Goal: Information Seeking & Learning: Check status

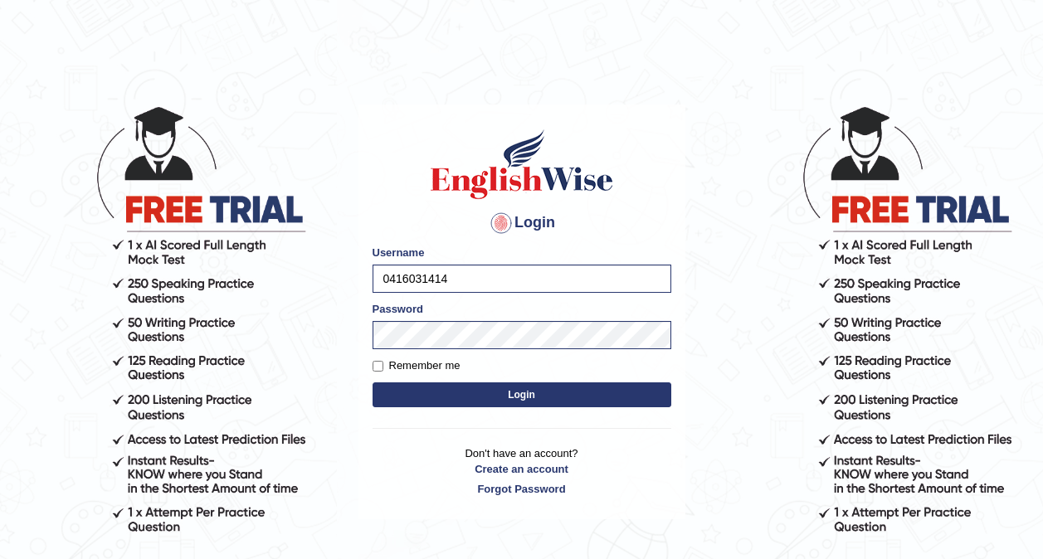
click at [440, 387] on button "Login" at bounding box center [522, 395] width 299 height 25
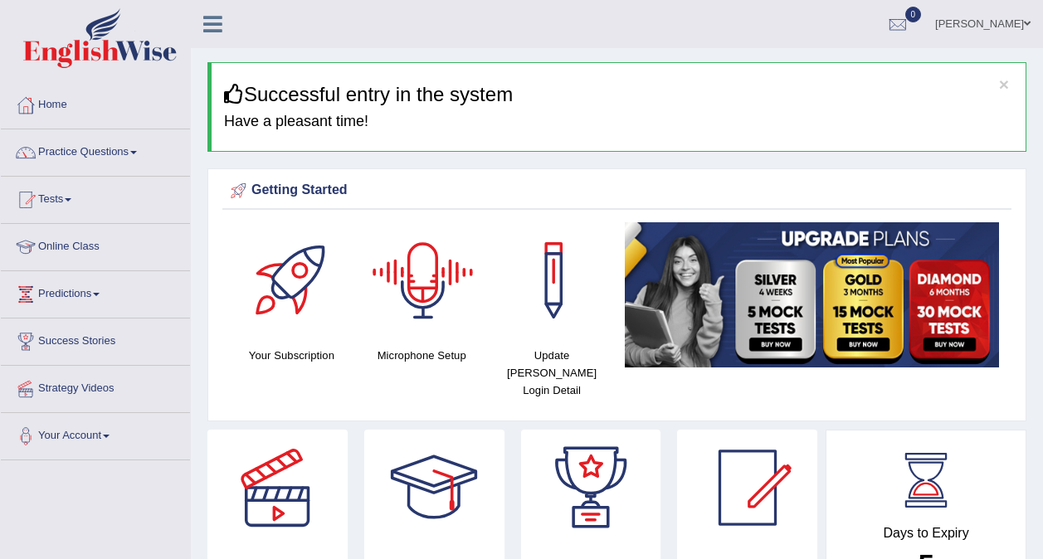
click at [41, 106] on link "Home" at bounding box center [95, 102] width 189 height 41
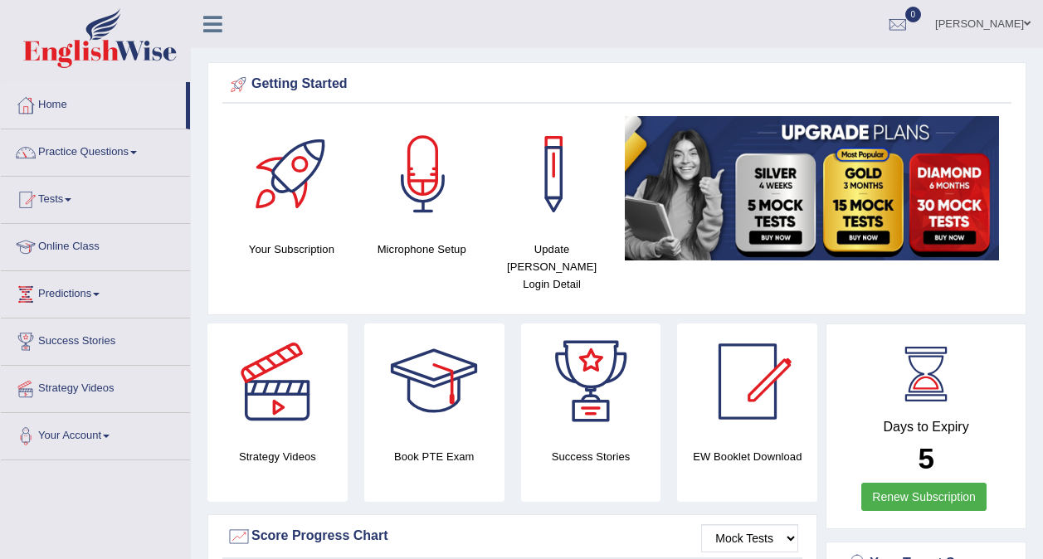
click at [71, 256] on link "Online Class" at bounding box center [95, 244] width 189 height 41
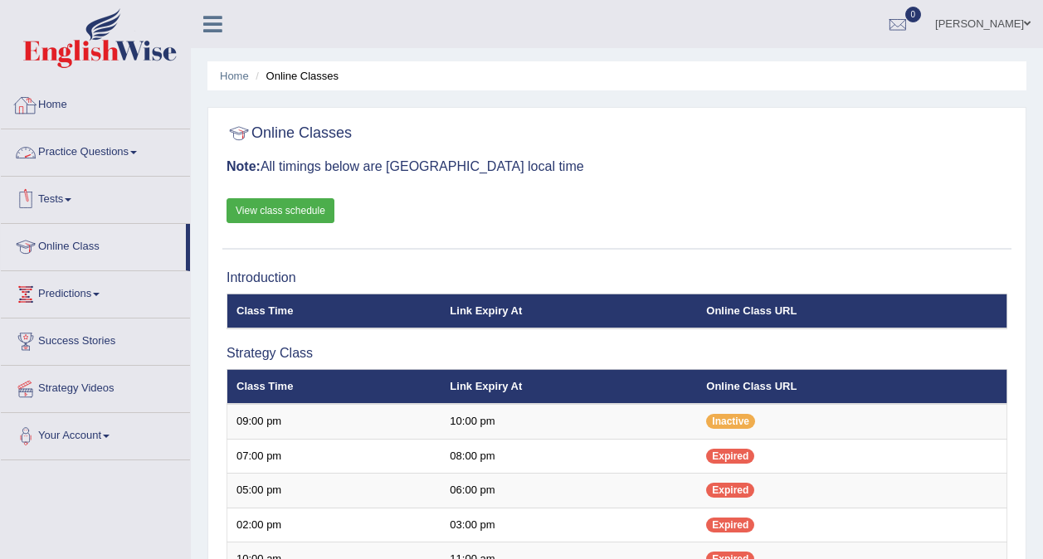
click at [58, 109] on link "Home" at bounding box center [95, 102] width 189 height 41
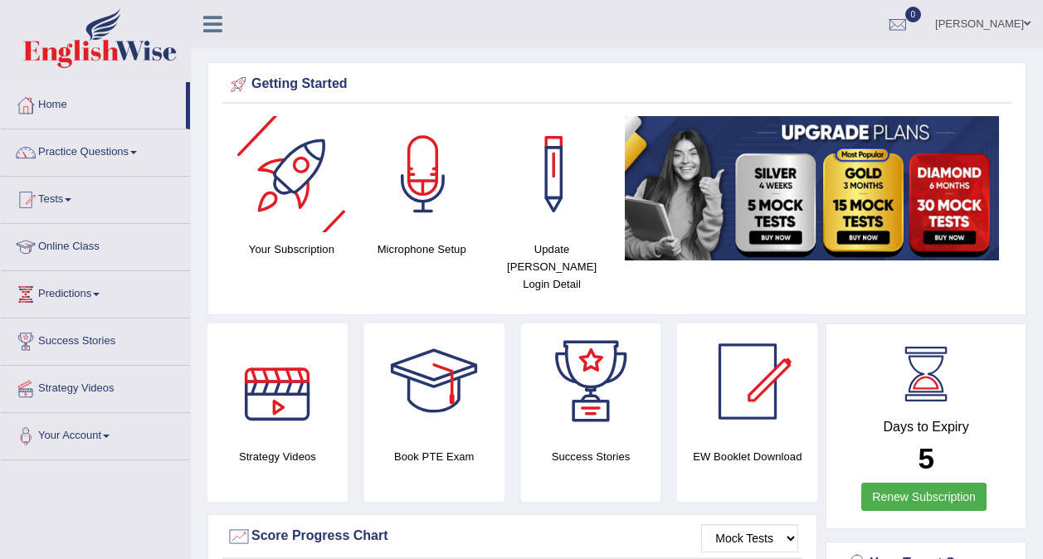
click at [454, 22] on ul "Neha Sharma Toggle navigation Username: 0416031414 Access Type: Online Subscrip…" at bounding box center [745, 23] width 597 height 47
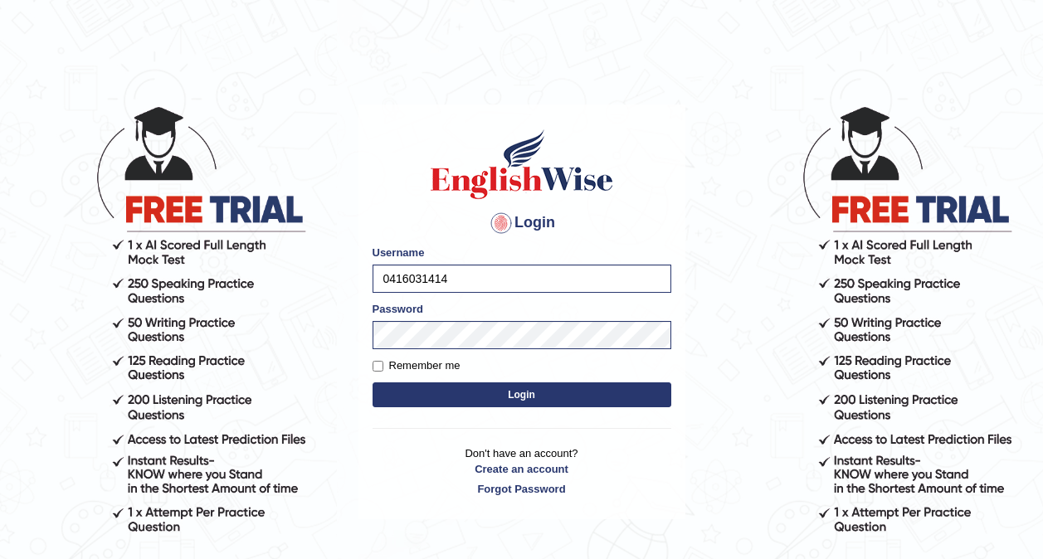
click at [516, 402] on button "Login" at bounding box center [522, 395] width 299 height 25
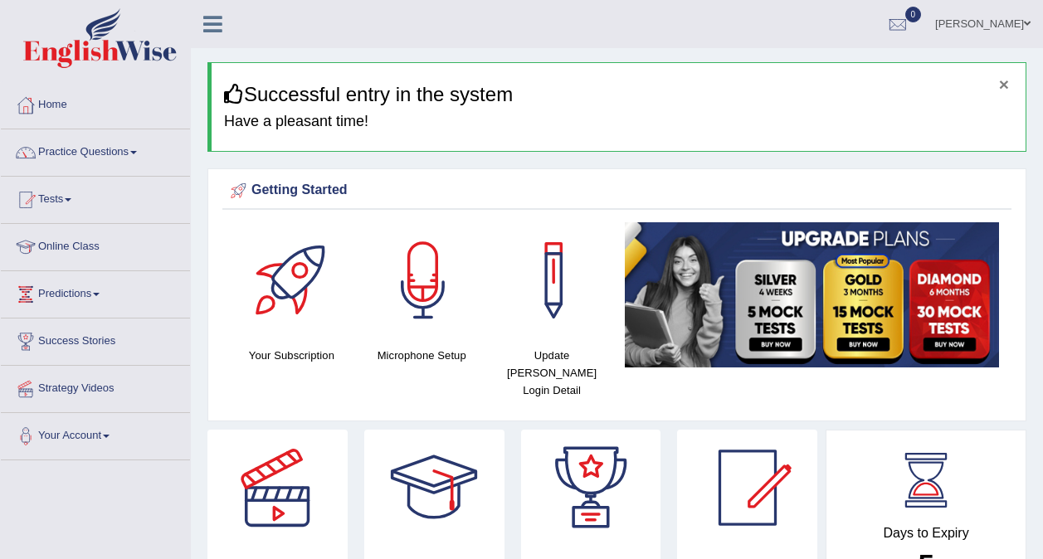
click at [1004, 84] on button "×" at bounding box center [1004, 84] width 10 height 17
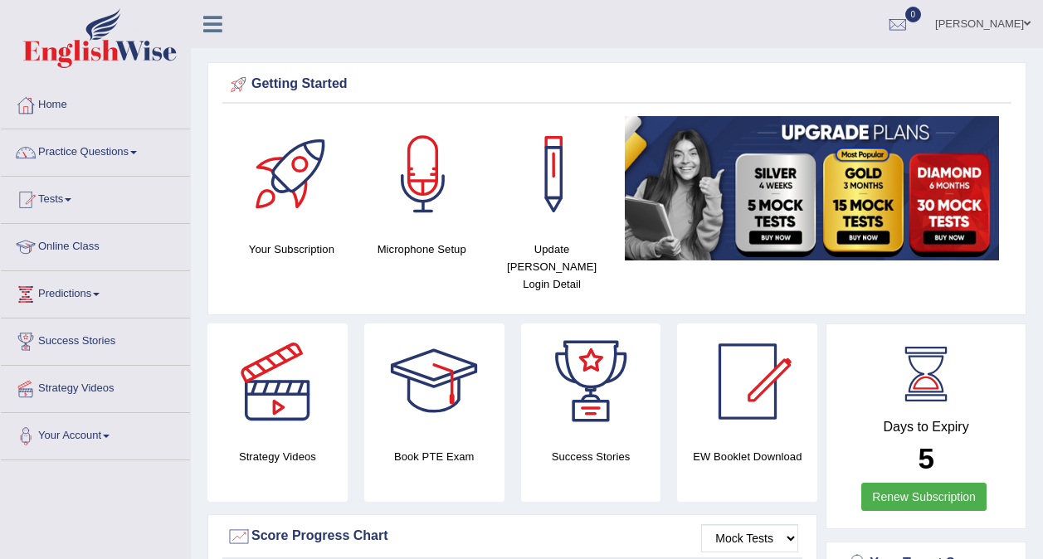
click at [644, 39] on ul "Neha Sharma Toggle navigation Username: 0416031414 Access Type: Online Subscrip…" at bounding box center [745, 23] width 597 height 47
click at [95, 151] on link "Practice Questions" at bounding box center [95, 149] width 189 height 41
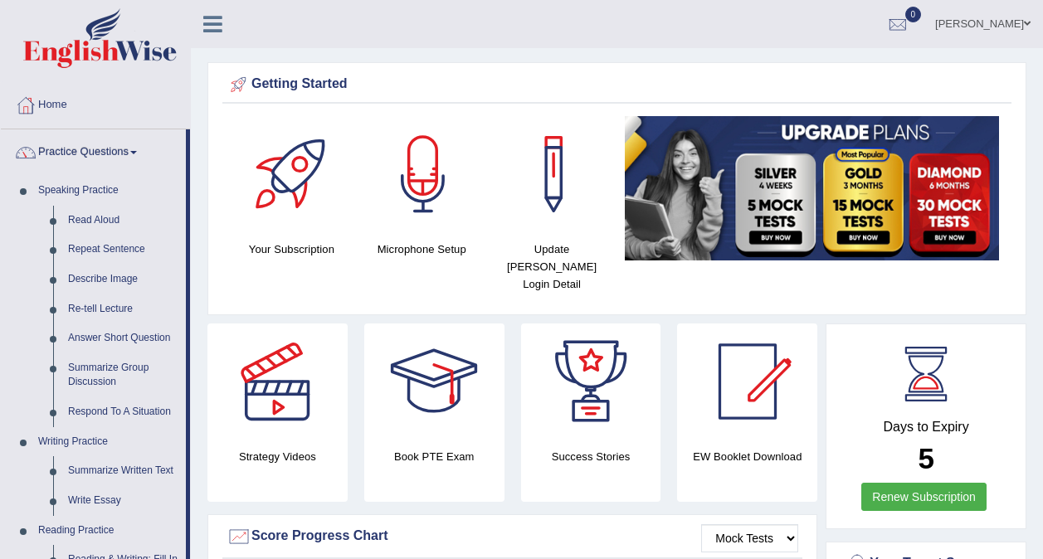
click at [95, 151] on link "Practice Questions" at bounding box center [93, 149] width 185 height 41
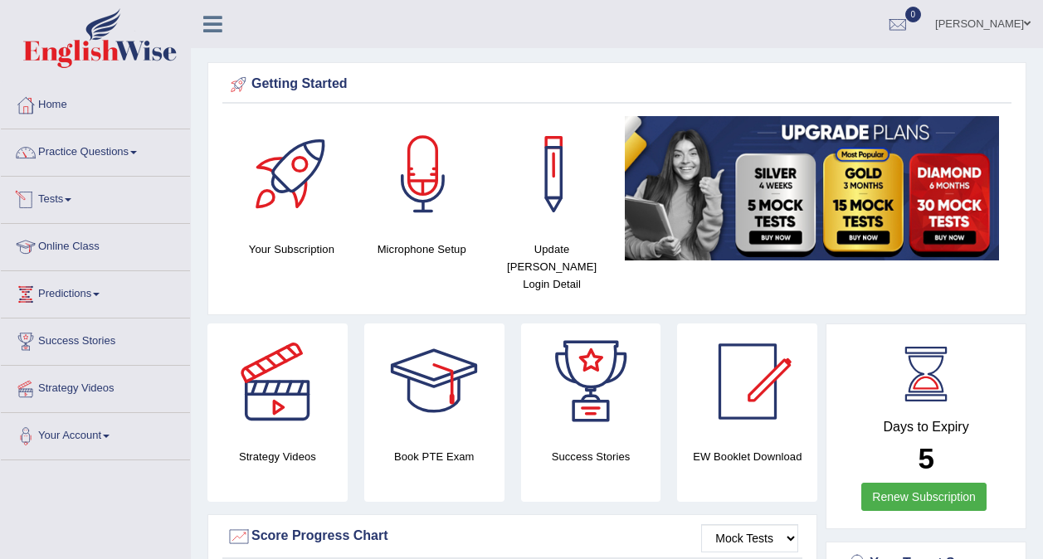
click at [76, 207] on link "Tests" at bounding box center [95, 197] width 189 height 41
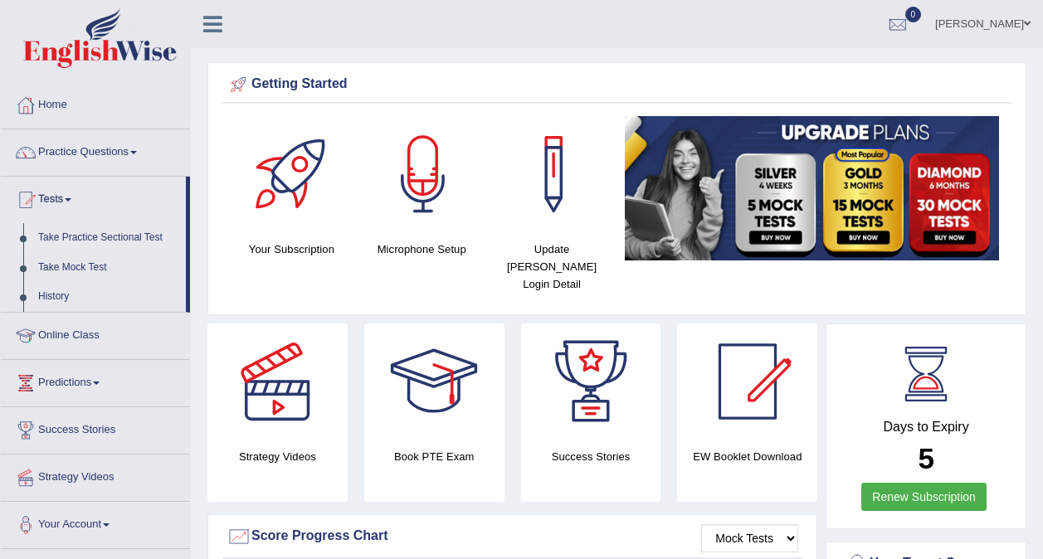
click at [91, 237] on link "Take Practice Sectional Test" at bounding box center [108, 238] width 155 height 30
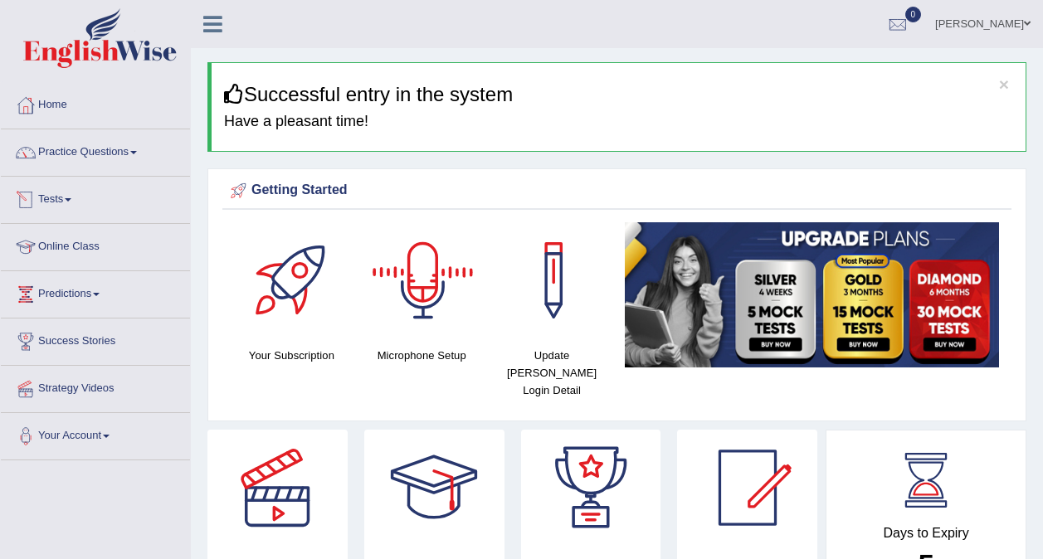
click at [63, 200] on link "Tests" at bounding box center [95, 197] width 189 height 41
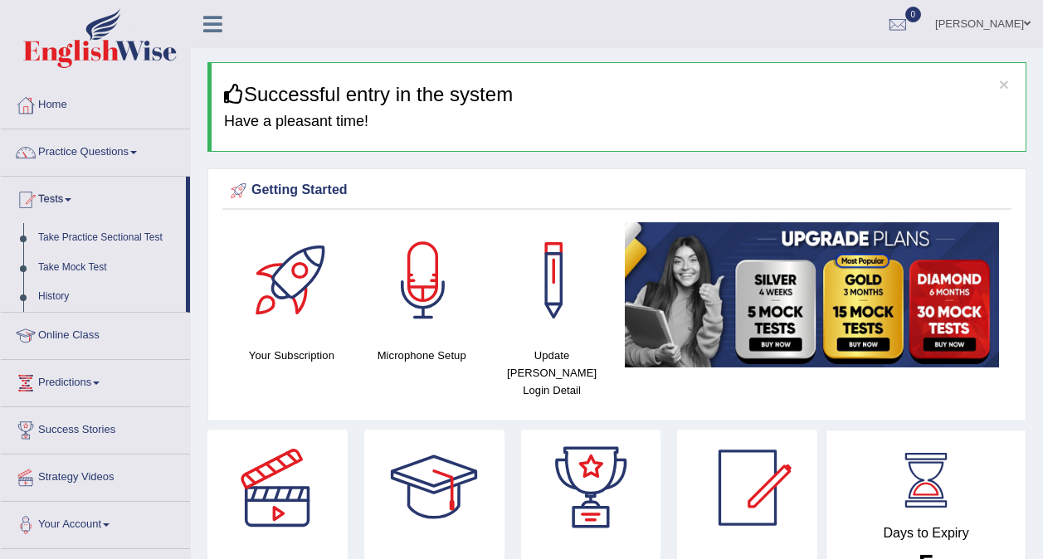
click at [66, 235] on link "Take Practice Sectional Test" at bounding box center [108, 238] width 155 height 30
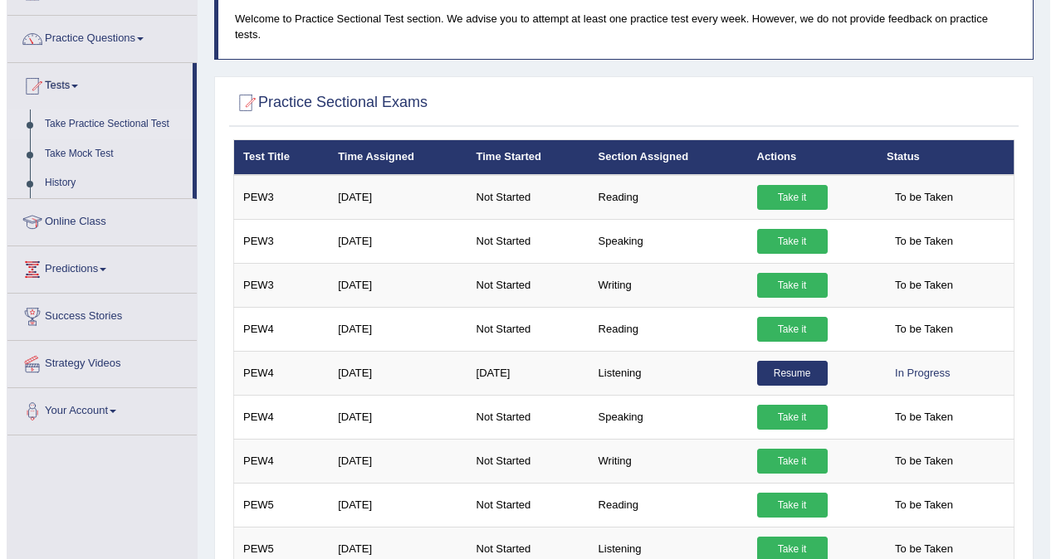
scroll to position [115, 0]
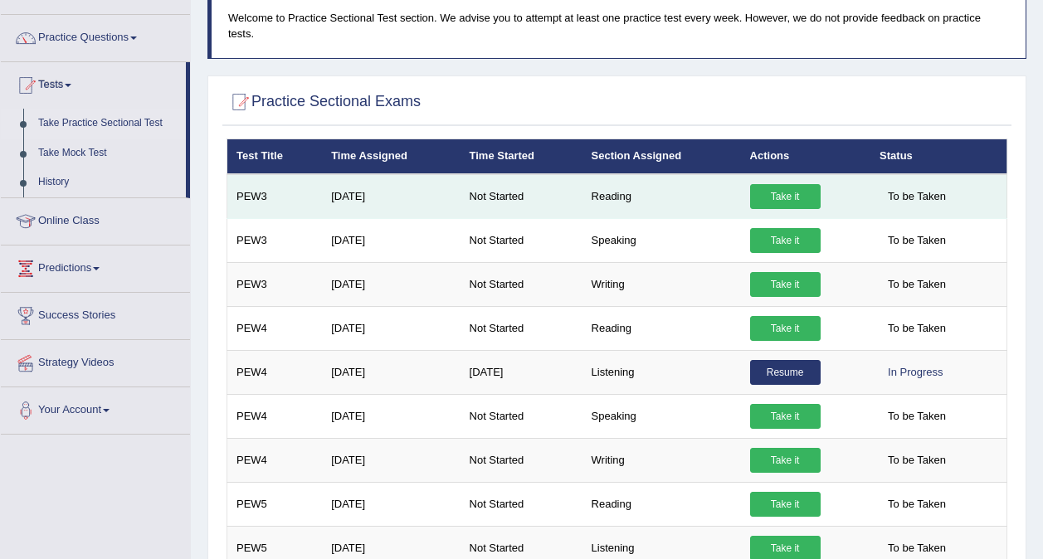
click at [773, 184] on link "Take it" at bounding box center [785, 196] width 71 height 25
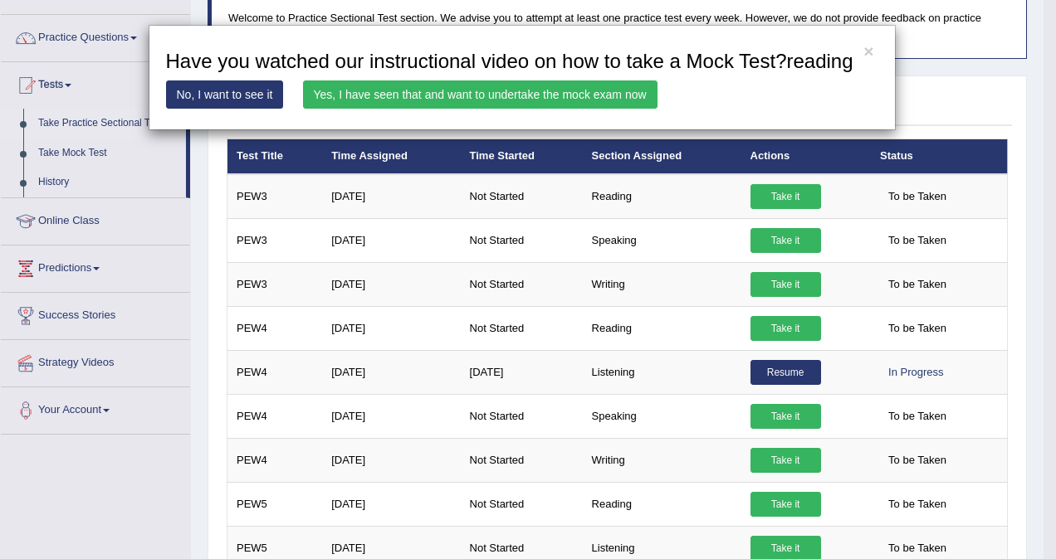
click at [557, 106] on link "Yes, I have seen that and want to undertake the mock exam now" at bounding box center [480, 95] width 354 height 28
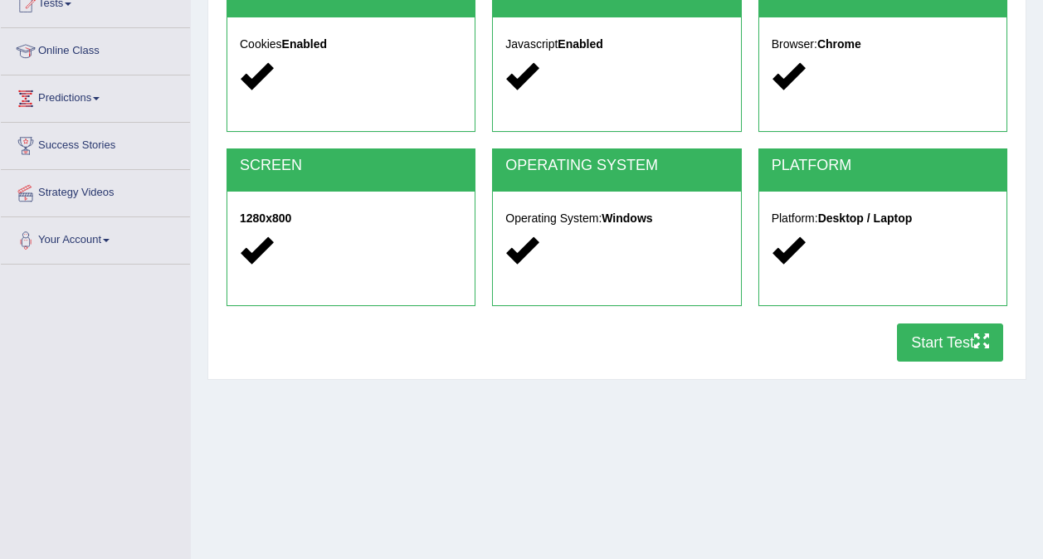
scroll to position [199, 0]
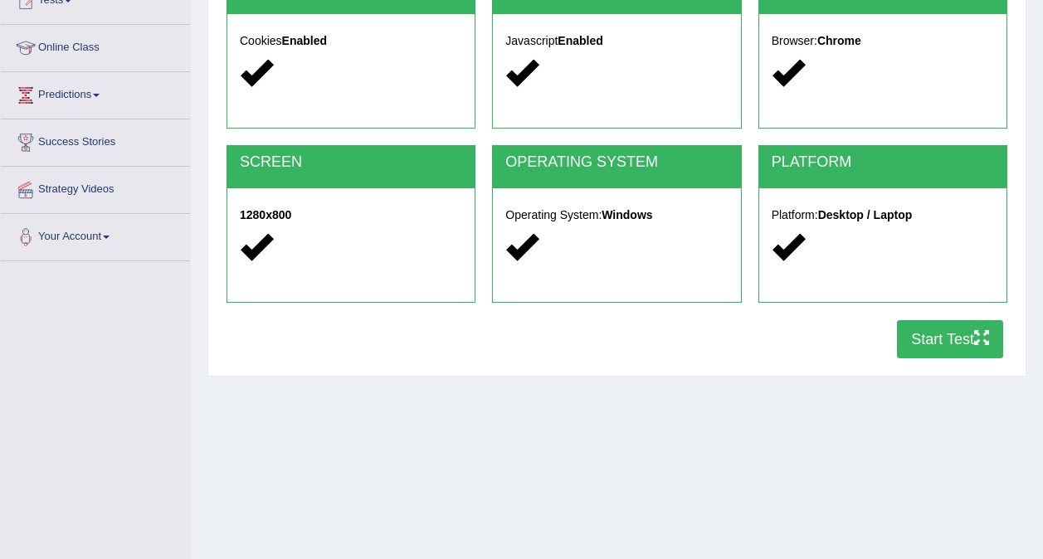
click at [918, 333] on button "Start Test" at bounding box center [950, 339] width 106 height 38
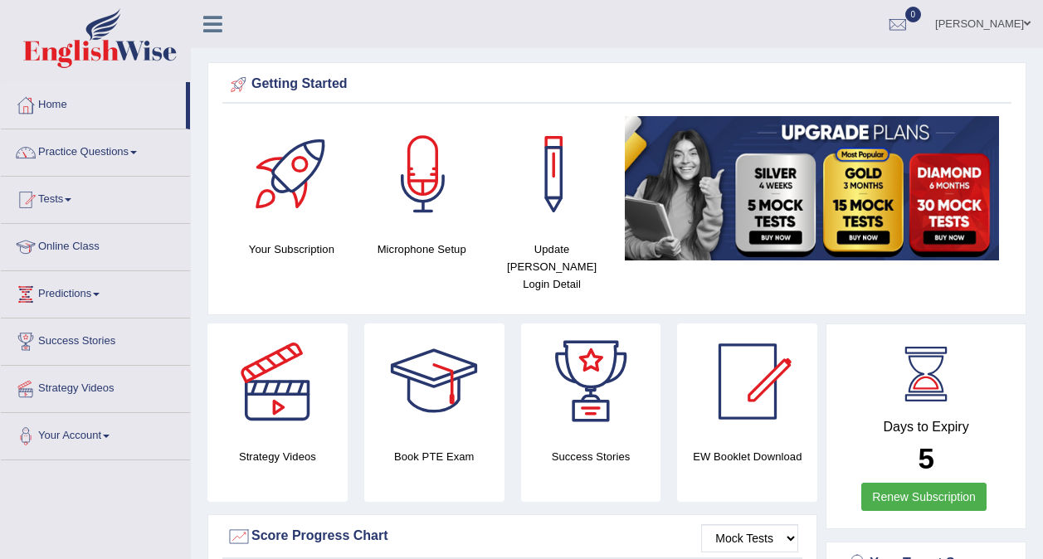
drag, startPoint x: 0, startPoint y: 0, endPoint x: 61, endPoint y: 243, distance: 250.6
click at [61, 243] on link "Online Class" at bounding box center [95, 244] width 189 height 41
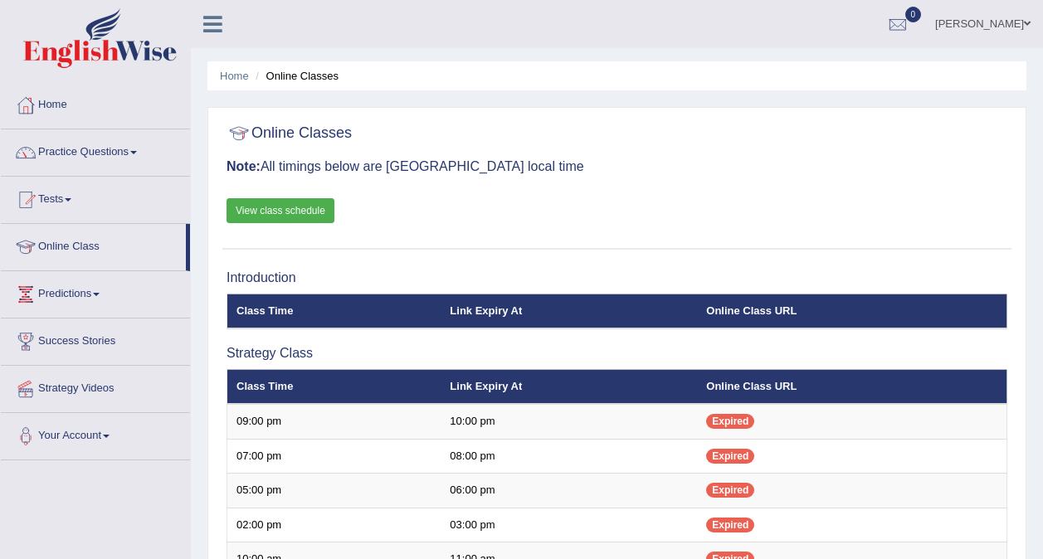
click at [52, 198] on link "Tests" at bounding box center [95, 197] width 189 height 41
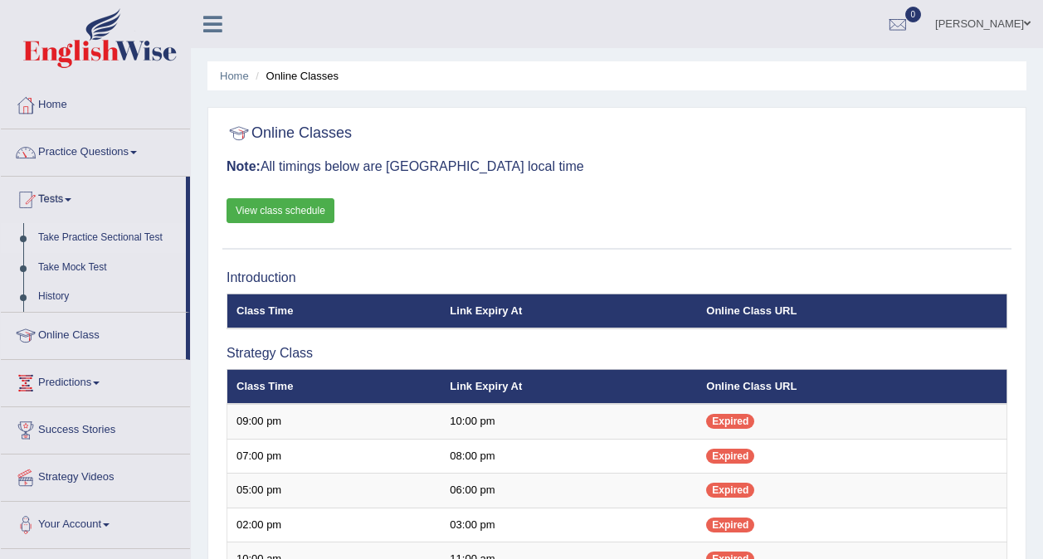
click at [80, 235] on link "Take Practice Sectional Test" at bounding box center [108, 238] width 155 height 30
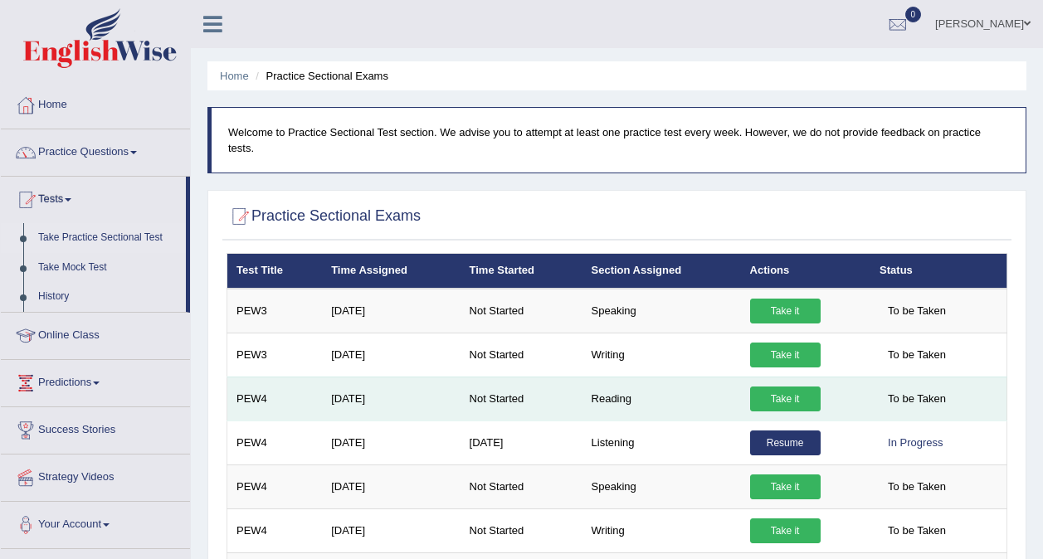
click at [778, 387] on link "Take it" at bounding box center [785, 399] width 71 height 25
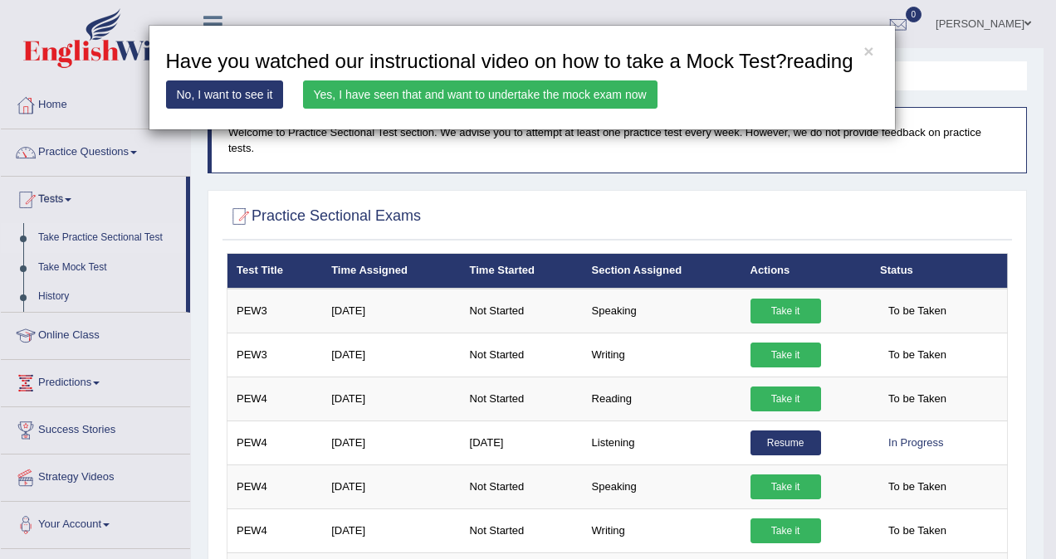
click at [581, 99] on link "Yes, I have seen that and want to undertake the mock exam now" at bounding box center [480, 95] width 354 height 28
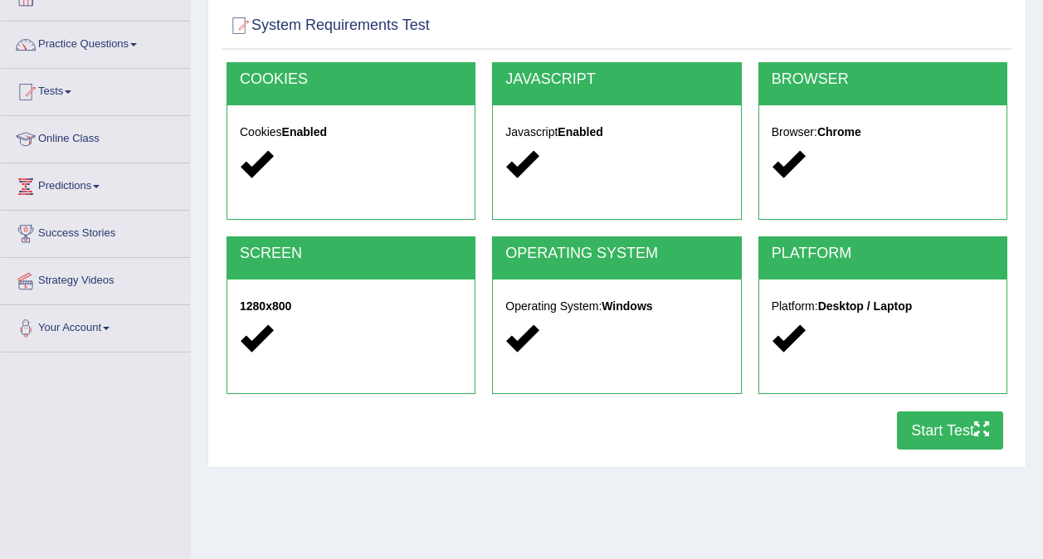
scroll to position [109, 0]
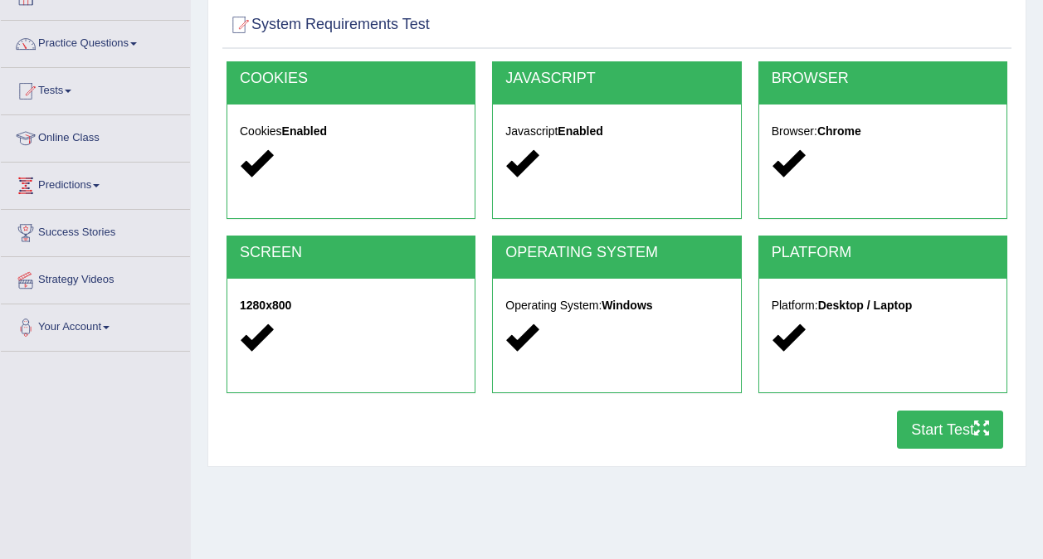
click at [927, 423] on button "Start Test" at bounding box center [950, 430] width 106 height 38
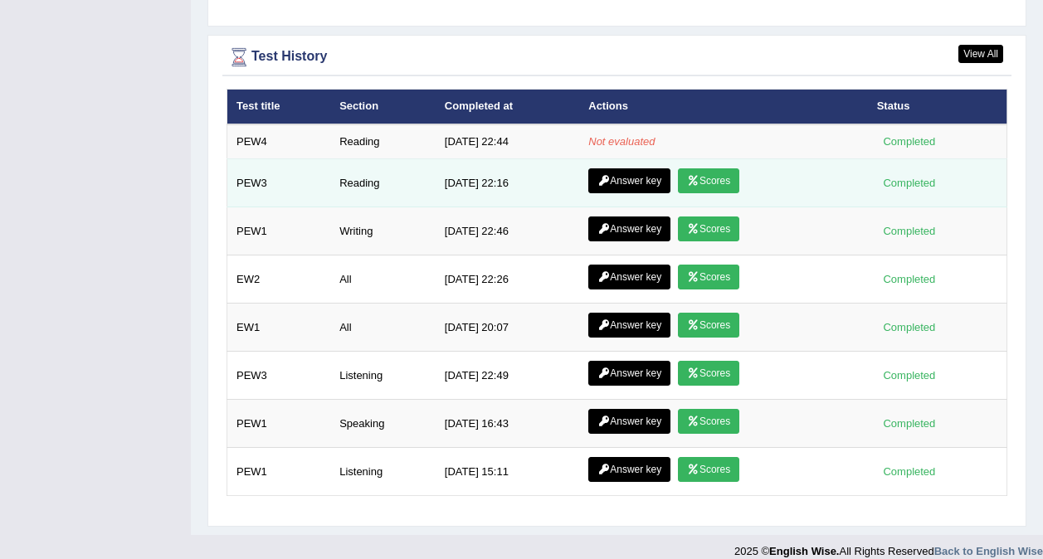
click at [719, 168] on link "Scores" at bounding box center [708, 180] width 61 height 25
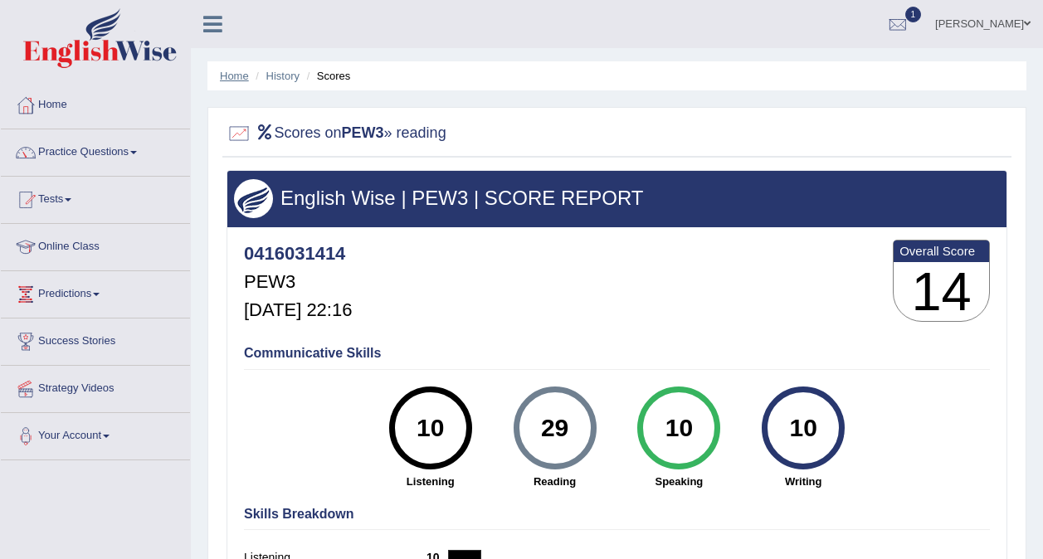
click at [228, 81] on link "Home" at bounding box center [234, 76] width 29 height 12
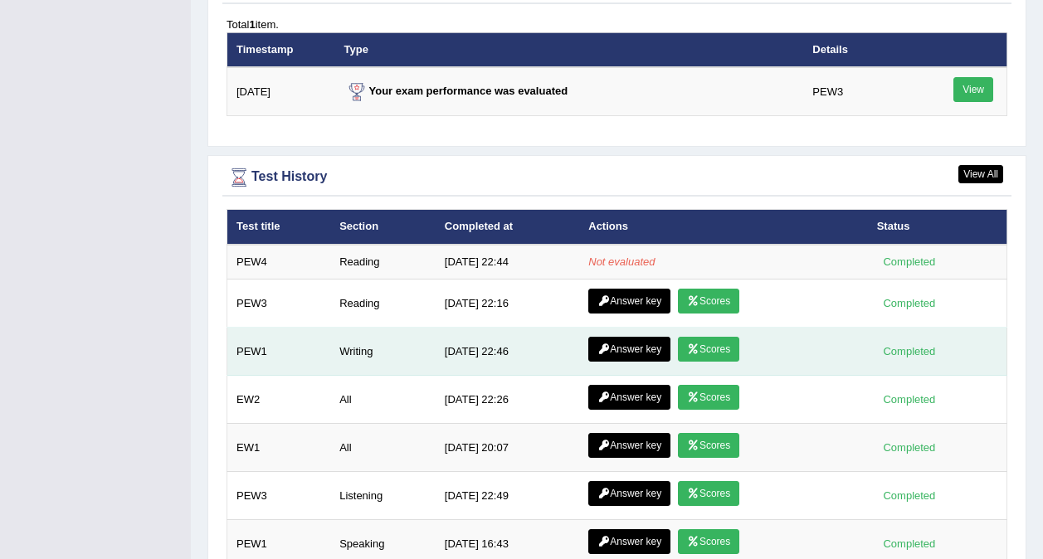
scroll to position [2077, 0]
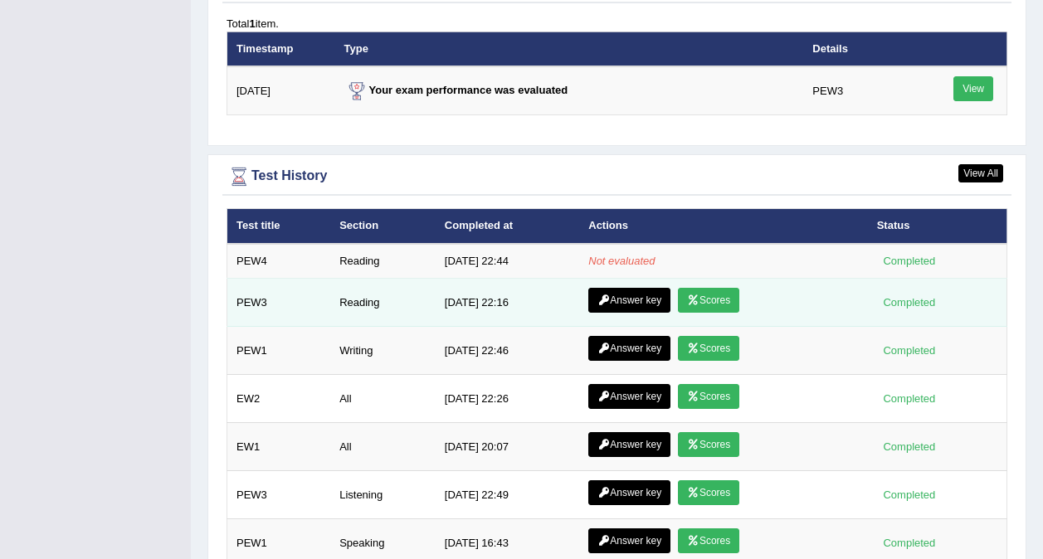
click at [614, 288] on link "Answer key" at bounding box center [629, 300] width 82 height 25
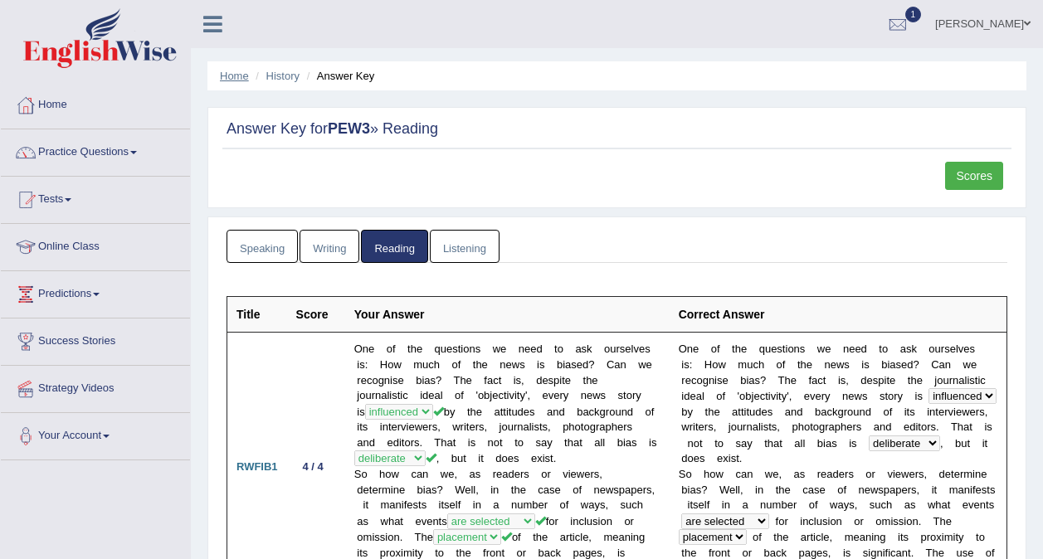
click at [220, 76] on link "Home" at bounding box center [234, 76] width 29 height 12
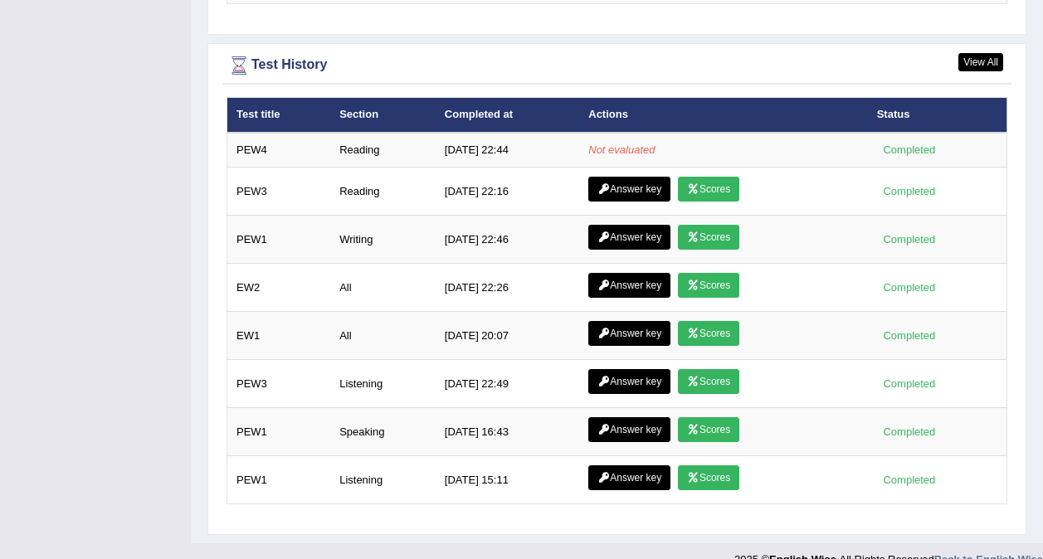
scroll to position [2197, 0]
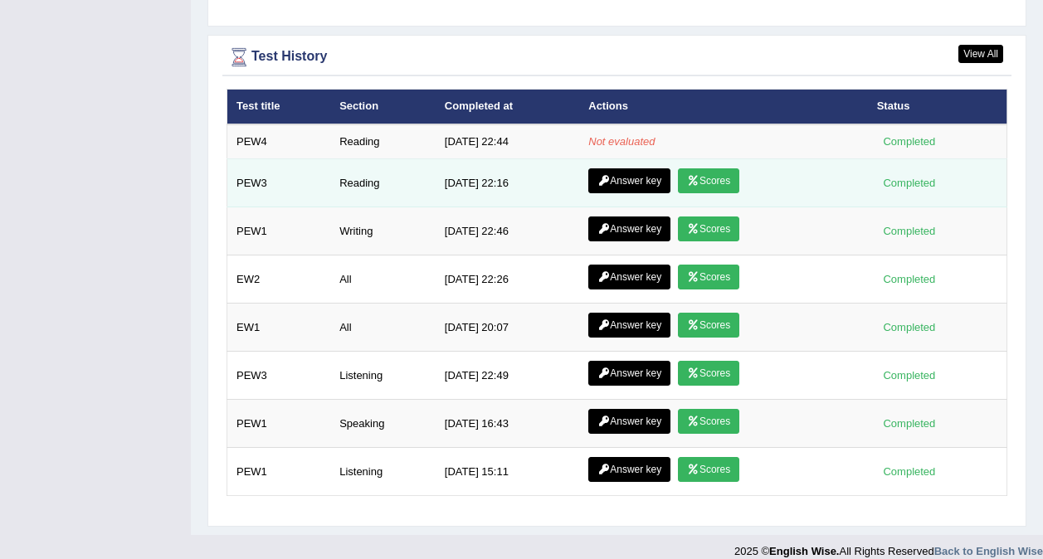
click at [606, 176] on icon at bounding box center [604, 181] width 12 height 10
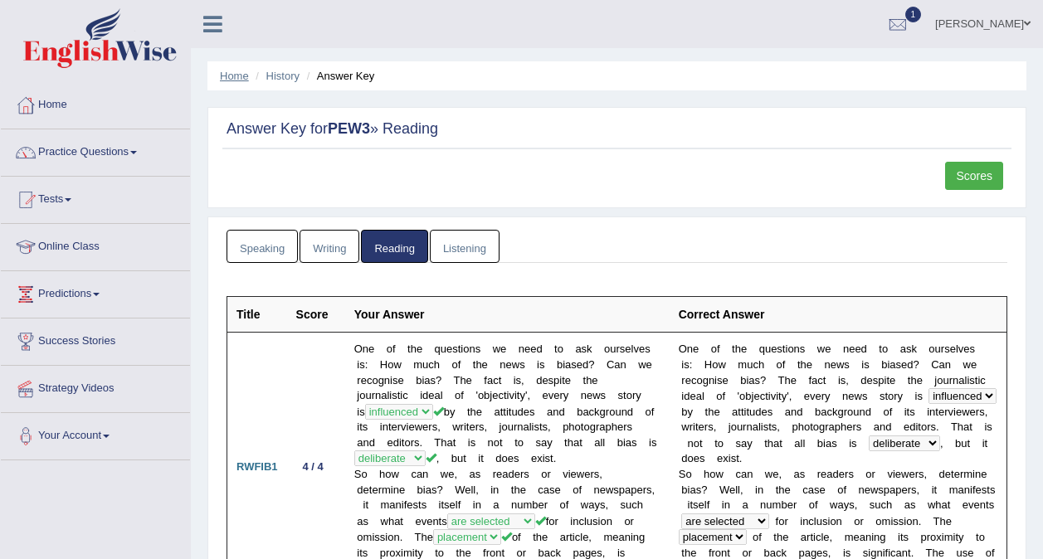
click at [224, 75] on link "Home" at bounding box center [234, 76] width 29 height 12
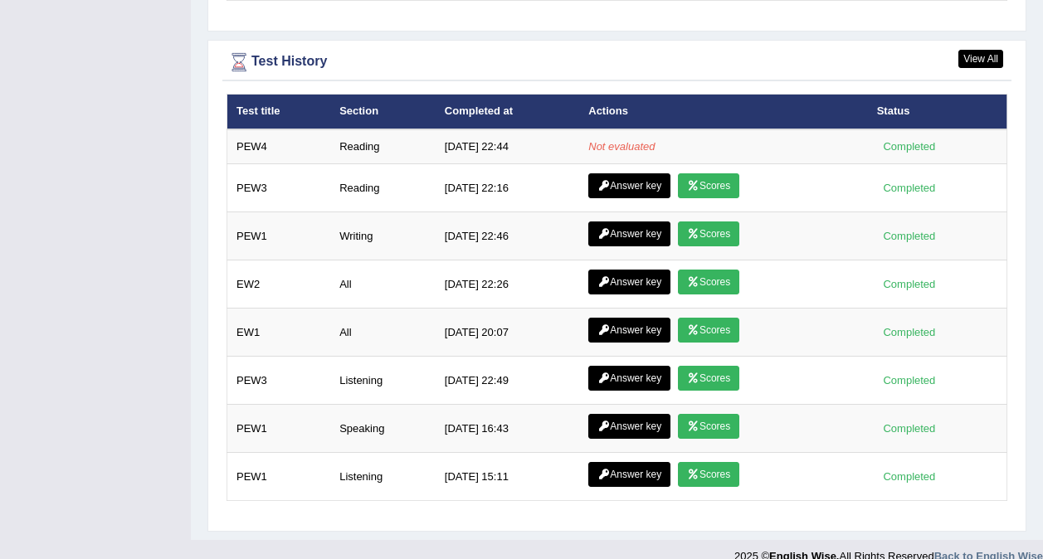
scroll to position [2193, 0]
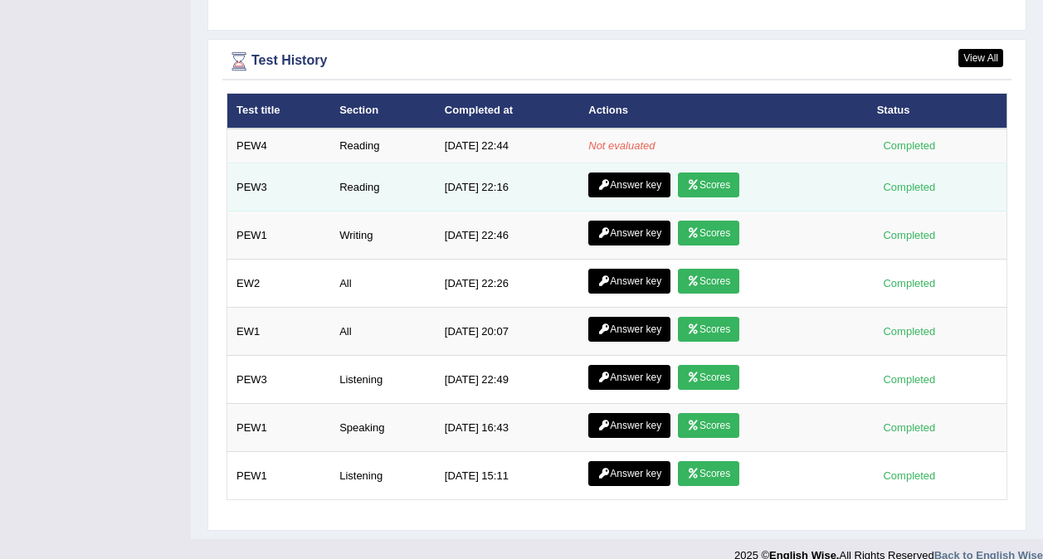
click at [703, 173] on link "Scores" at bounding box center [708, 185] width 61 height 25
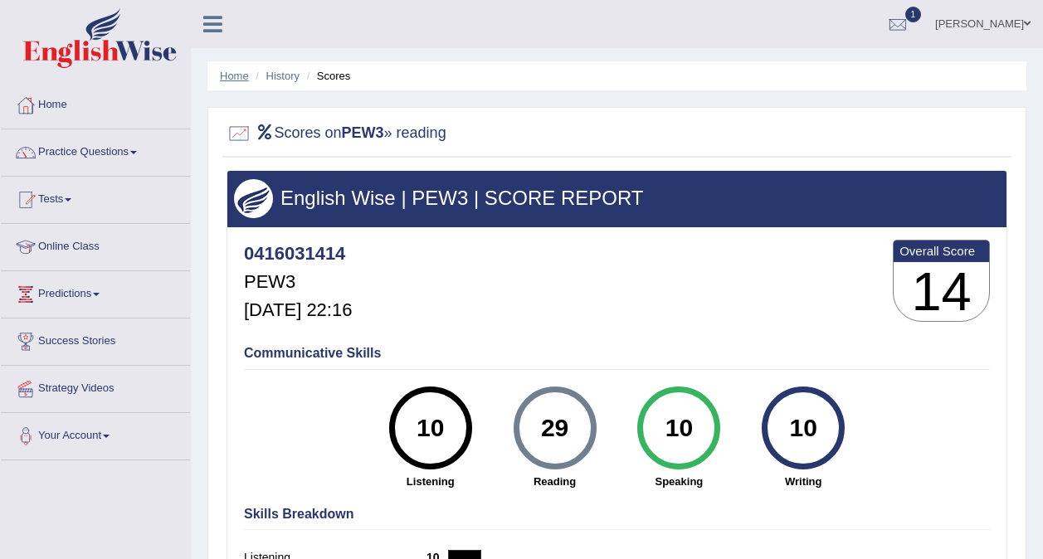
click at [226, 78] on link "Home" at bounding box center [234, 76] width 29 height 12
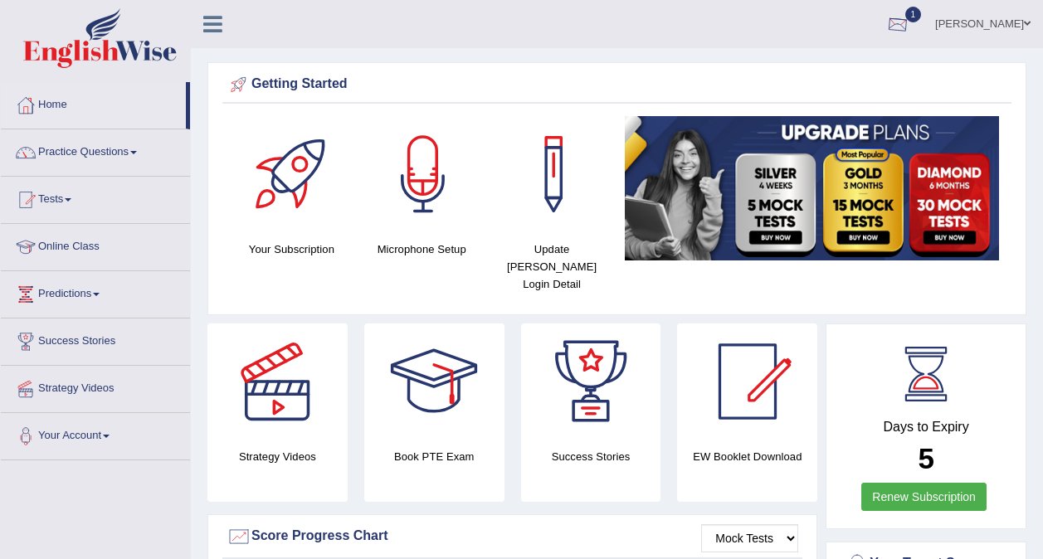
click at [910, 27] on div at bounding box center [898, 24] width 25 height 25
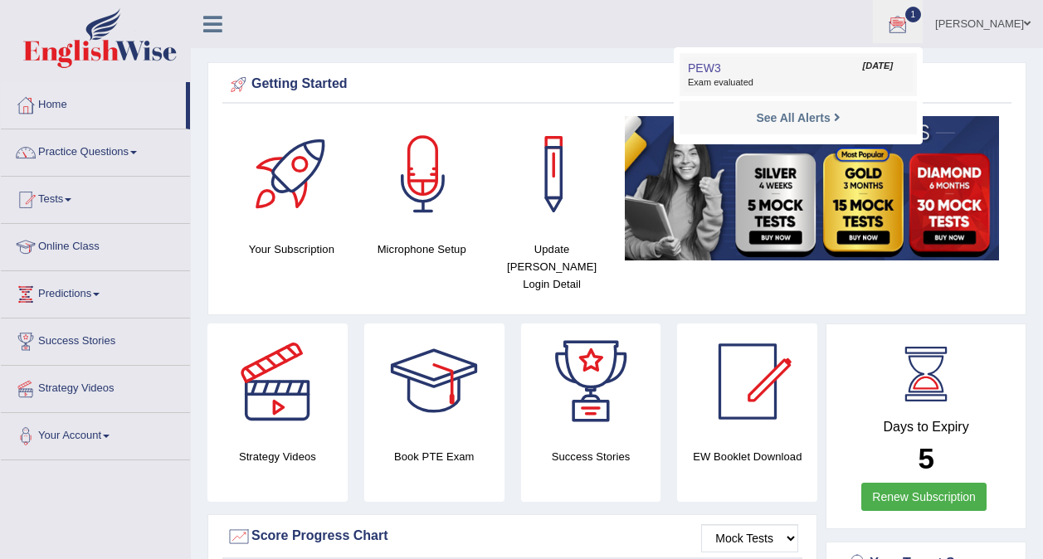
click at [775, 71] on link "PEW3 Sep 24, 2025 Exam evaluated" at bounding box center [798, 74] width 229 height 35
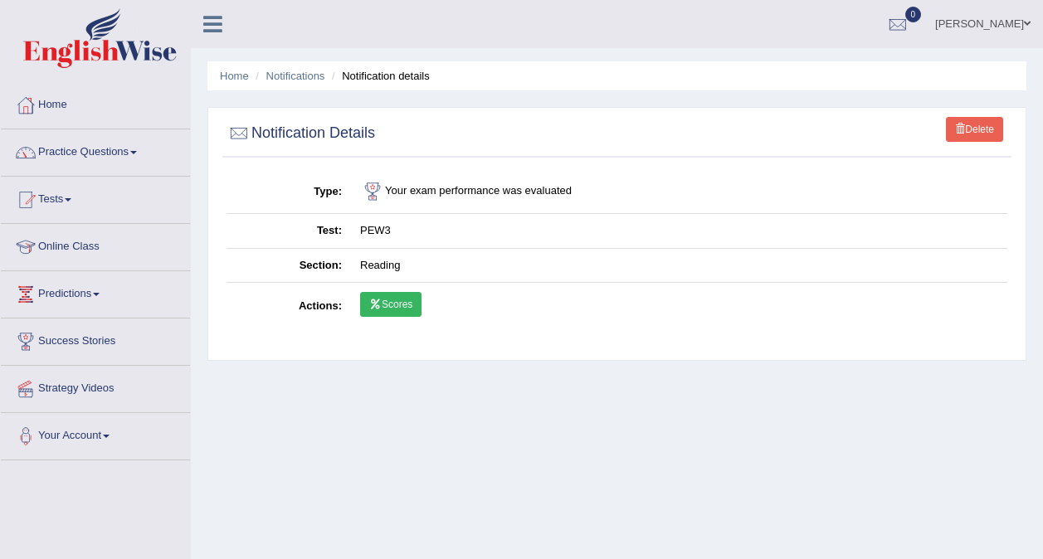
click at [394, 305] on link "Scores" at bounding box center [390, 304] width 61 height 25
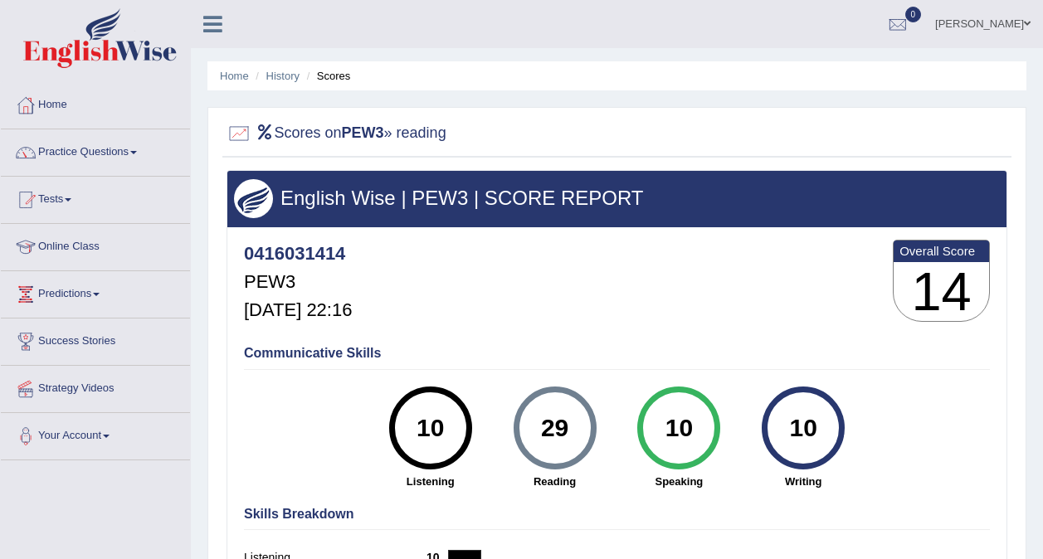
click at [231, 82] on li "Home" at bounding box center [234, 76] width 29 height 16
click at [231, 76] on link "Home" at bounding box center [234, 76] width 29 height 12
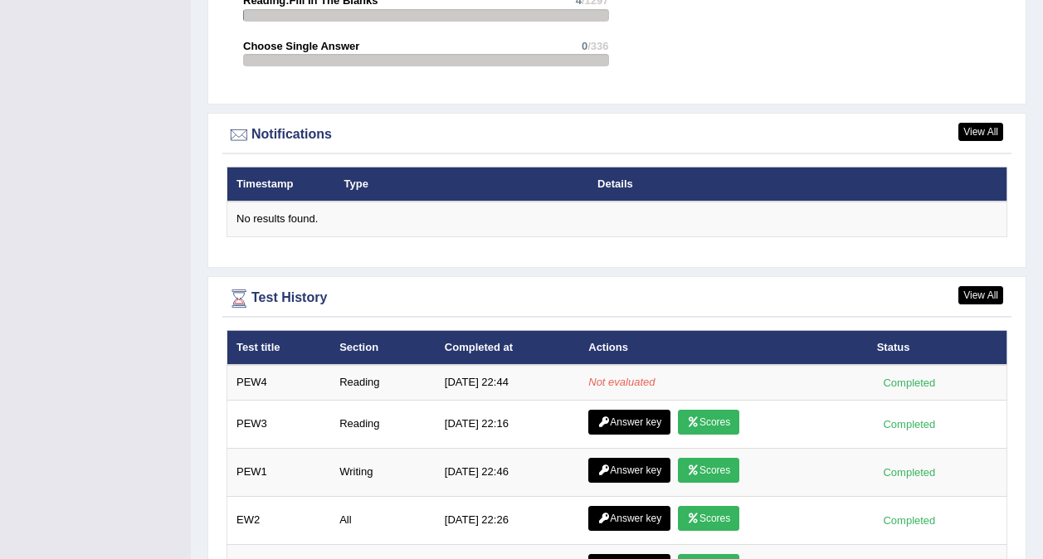
scroll to position [2168, 0]
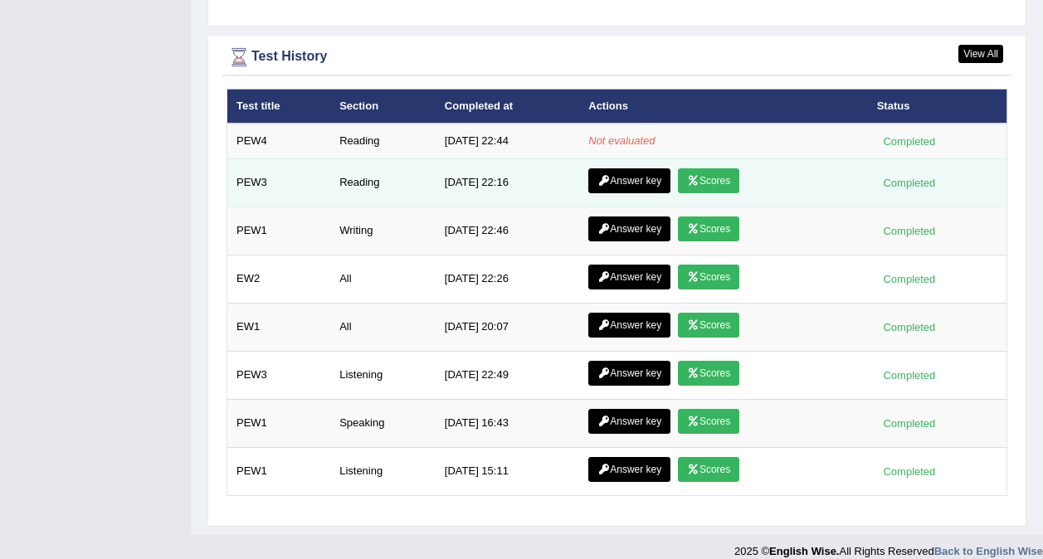
click at [642, 168] on link "Answer key" at bounding box center [629, 180] width 82 height 25
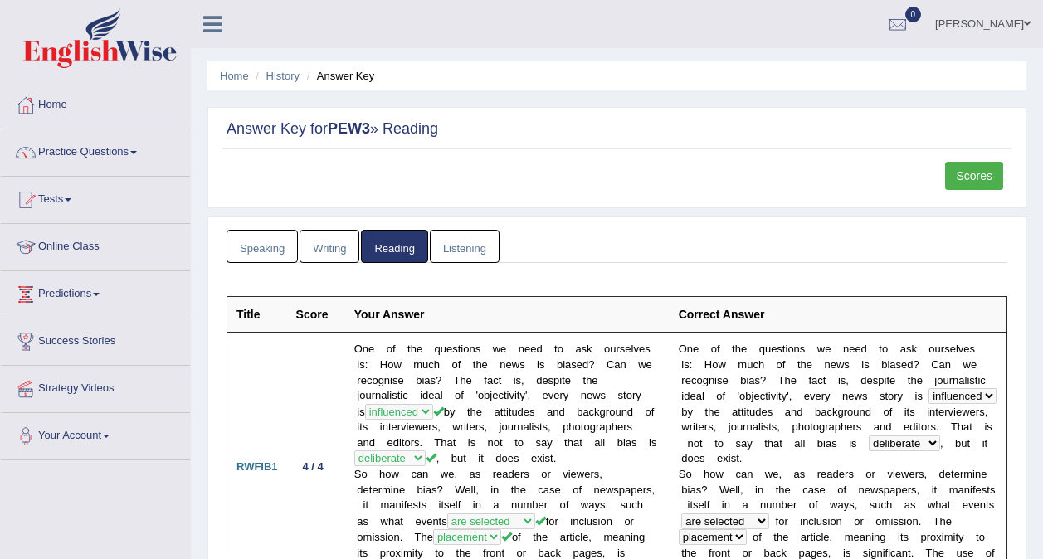
click at [969, 175] on link "Scores" at bounding box center [974, 176] width 58 height 28
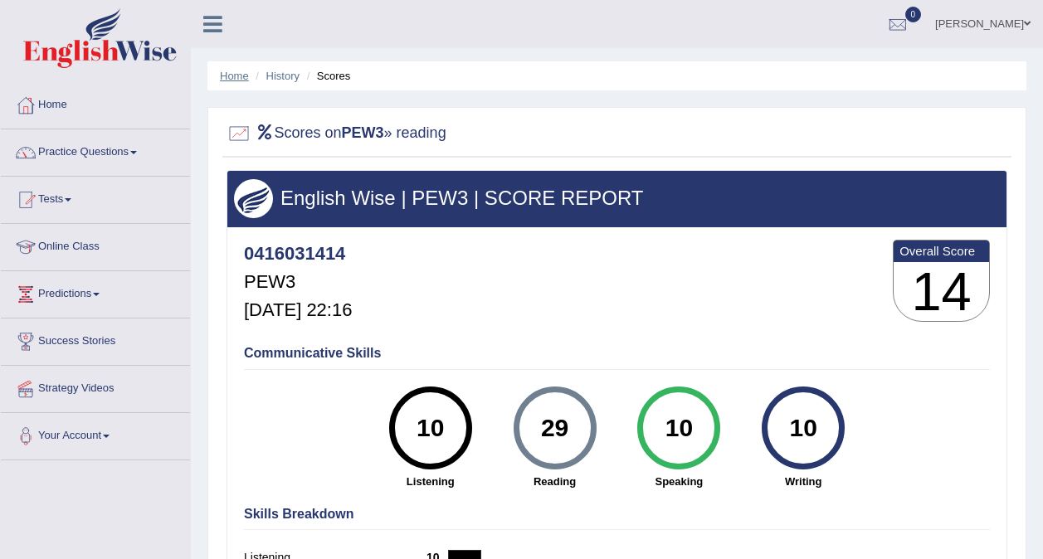
click at [233, 75] on link "Home" at bounding box center [234, 76] width 29 height 12
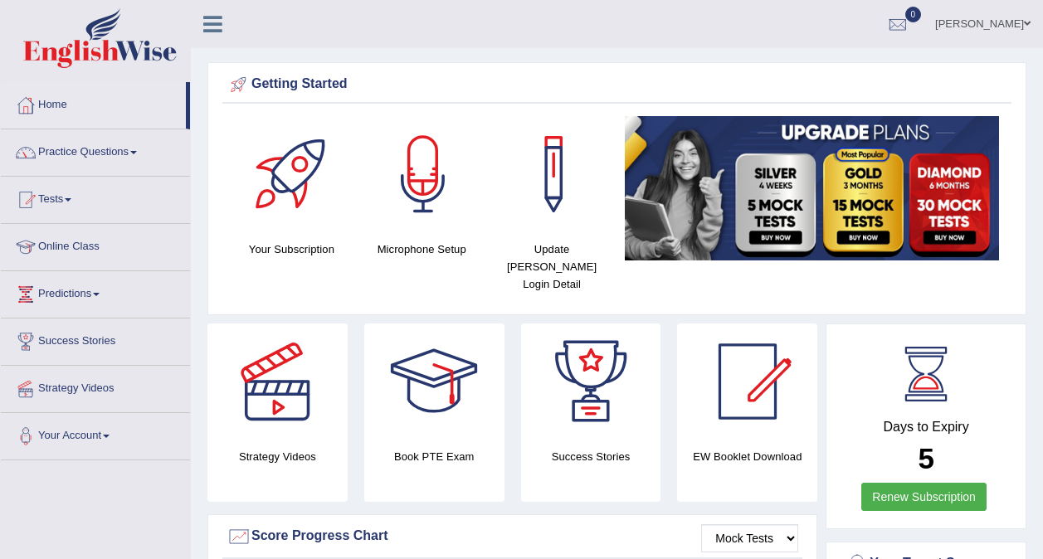
click at [428, 24] on div "Neha Sharma Toggle navigation Username: 0416031414 Access Type: Online Subscrip…" at bounding box center [617, 24] width 852 height 48
click at [51, 201] on link "Tests" at bounding box center [95, 197] width 189 height 41
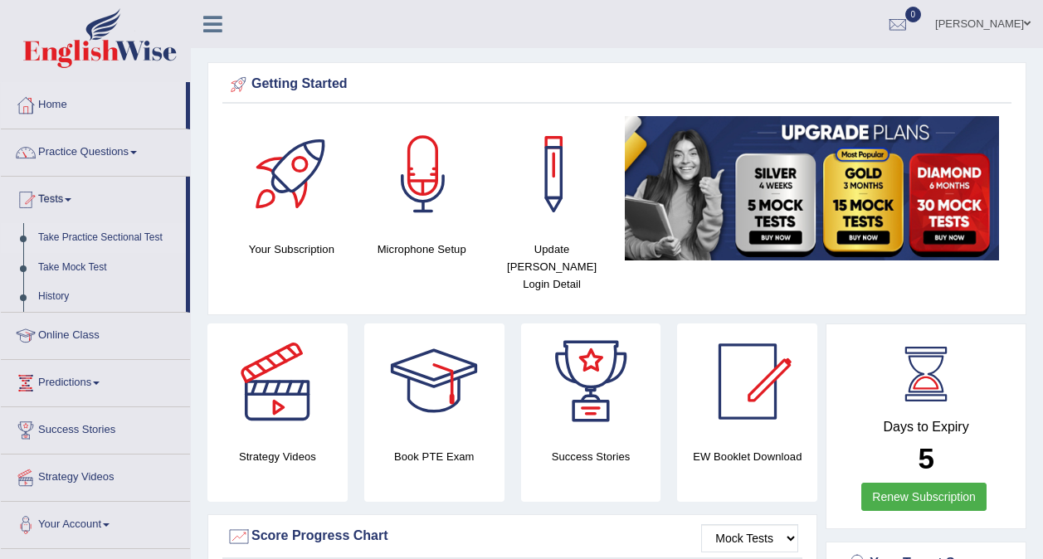
click at [95, 234] on link "Take Practice Sectional Test" at bounding box center [108, 238] width 155 height 30
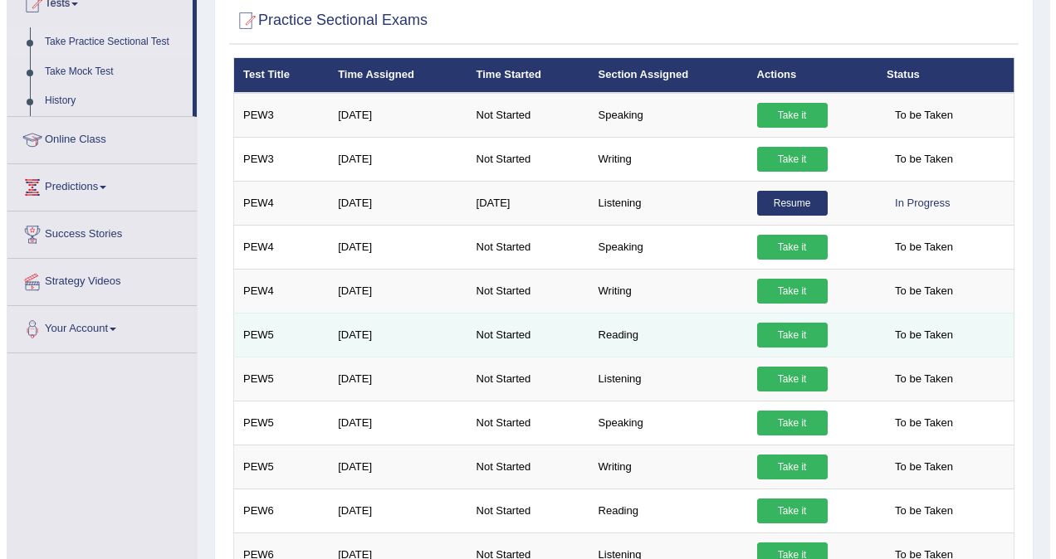
scroll to position [202, 0]
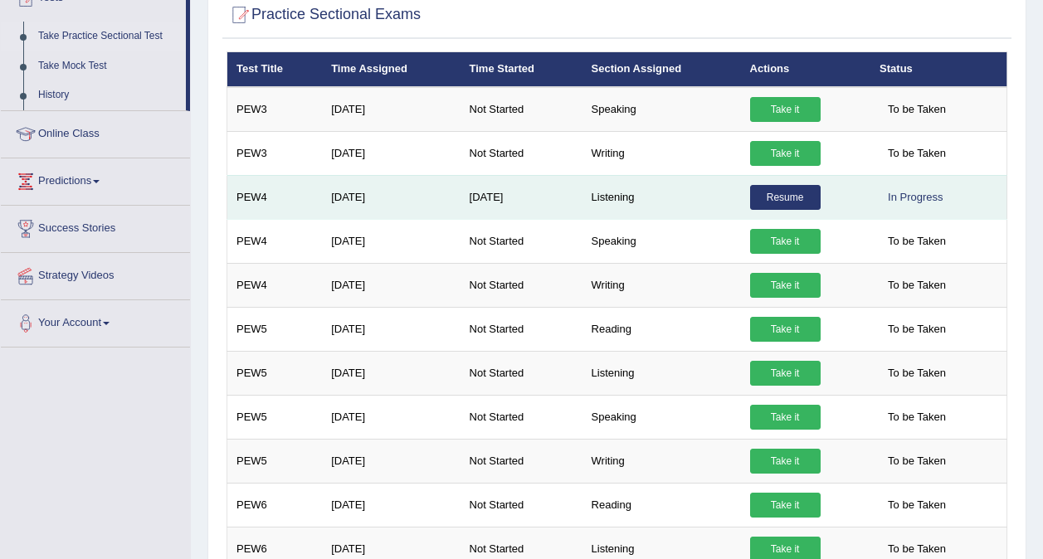
click at [787, 185] on link "Resume" at bounding box center [785, 197] width 71 height 25
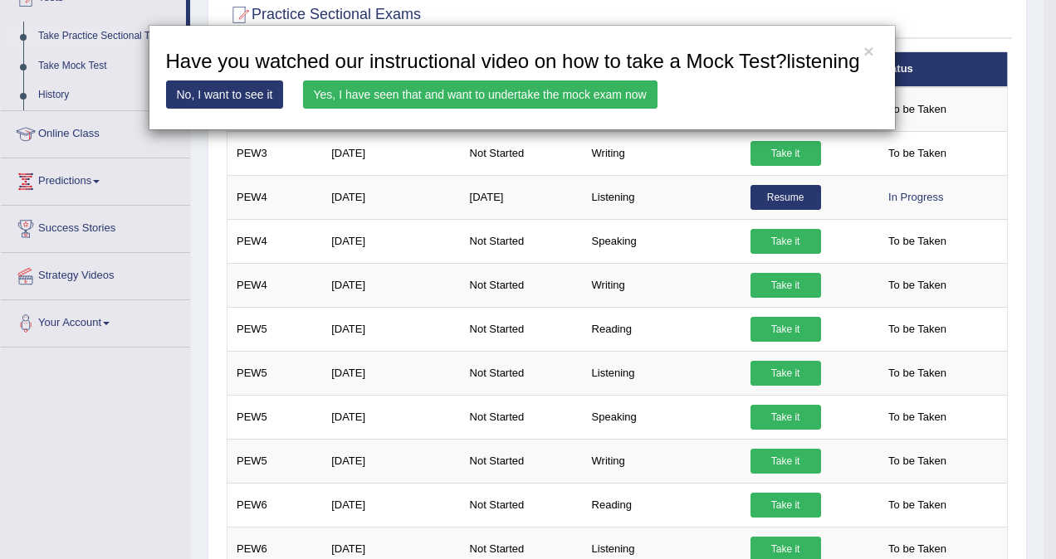
click at [597, 102] on link "Yes, I have seen that and want to undertake the mock exam now" at bounding box center [480, 95] width 354 height 28
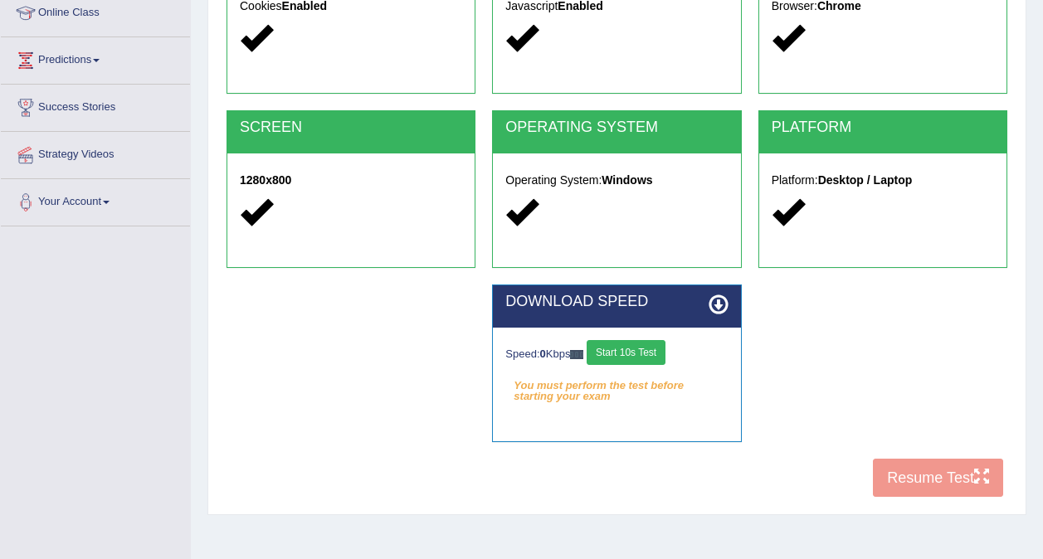
scroll to position [236, 0]
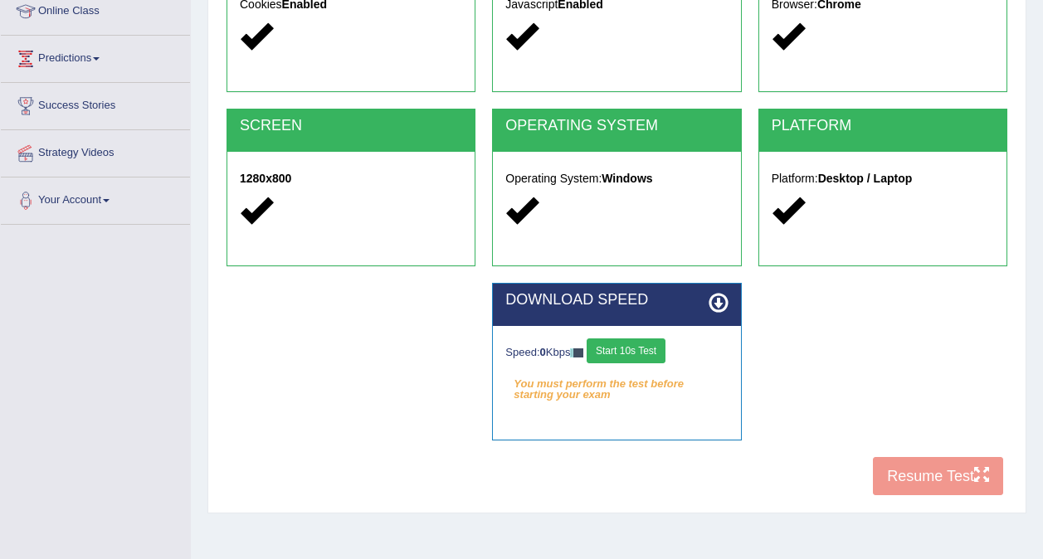
click at [656, 353] on button "Start 10s Test" at bounding box center [626, 351] width 79 height 25
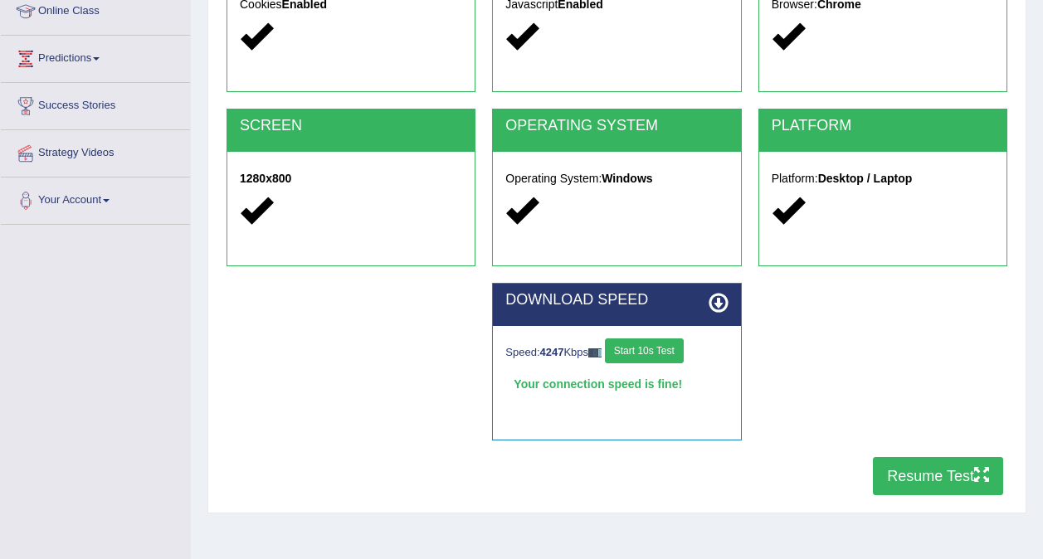
click at [897, 483] on button "Resume Test" at bounding box center [938, 476] width 130 height 38
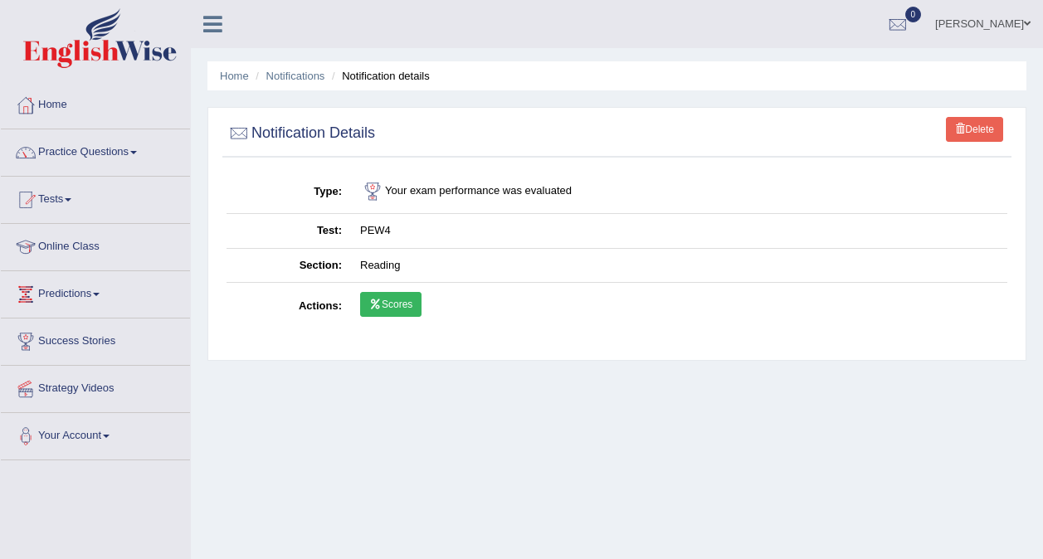
click at [384, 305] on link "Scores" at bounding box center [390, 304] width 61 height 25
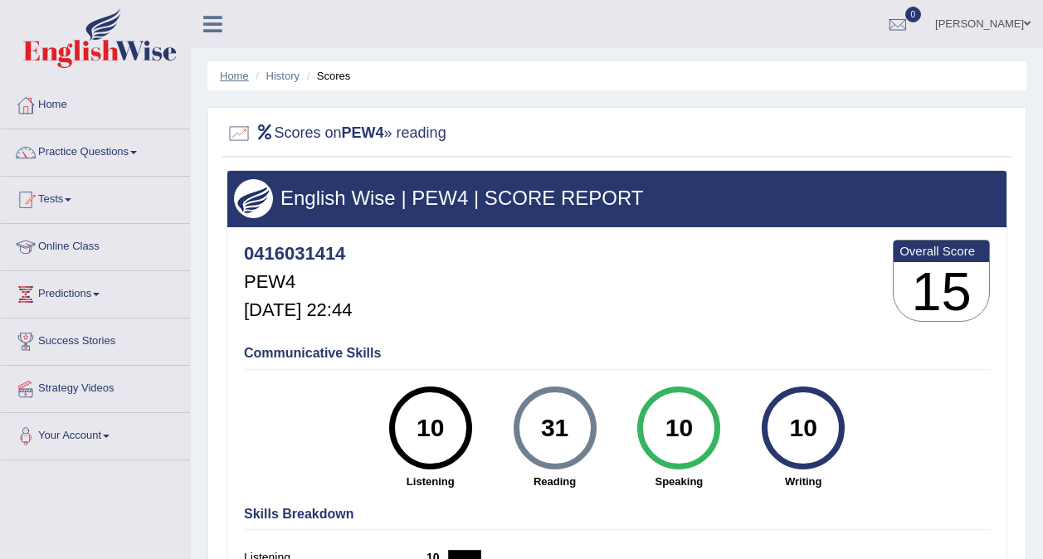
click at [238, 76] on link "Home" at bounding box center [234, 76] width 29 height 12
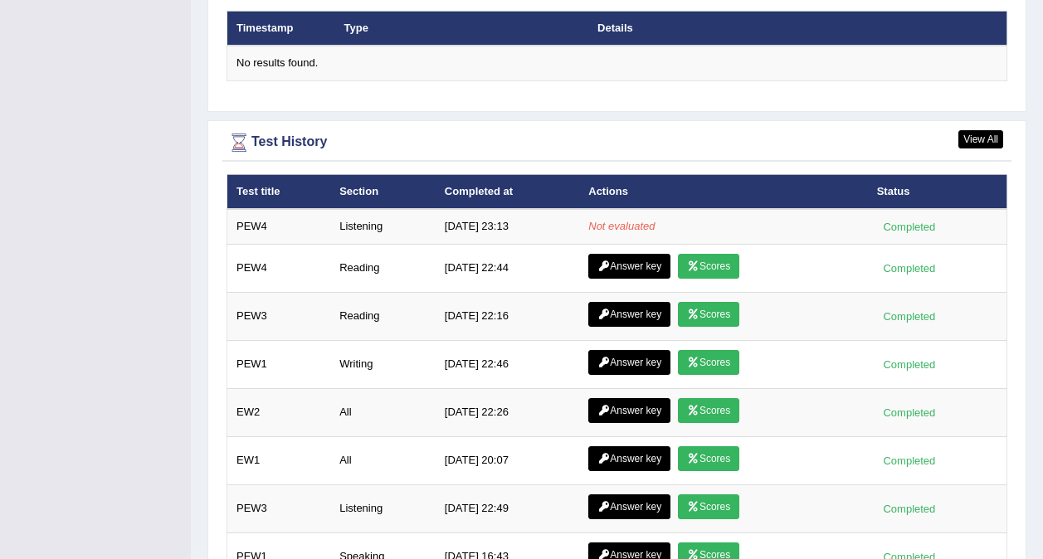
scroll to position [2168, 0]
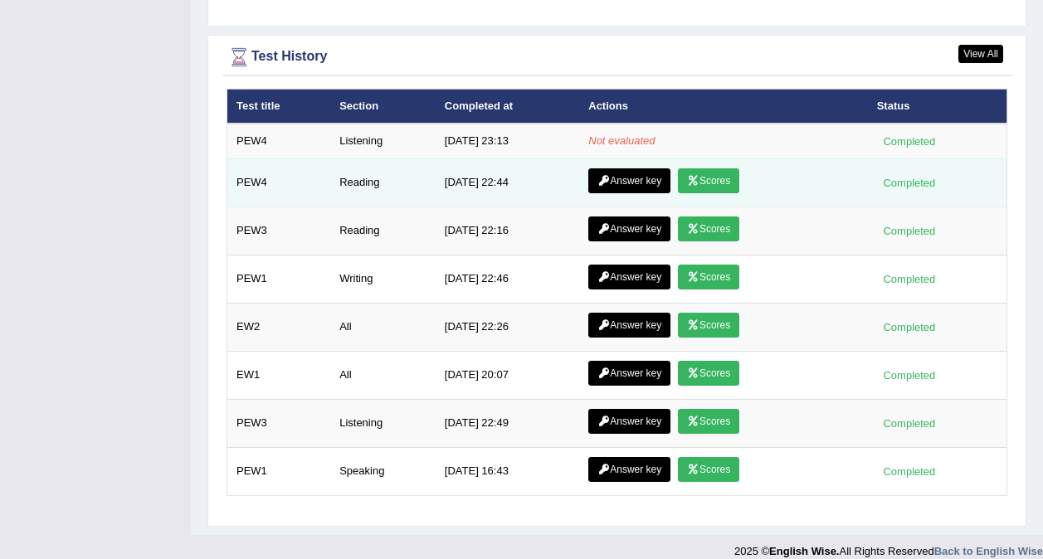
click at [639, 168] on link "Answer key" at bounding box center [629, 180] width 82 height 25
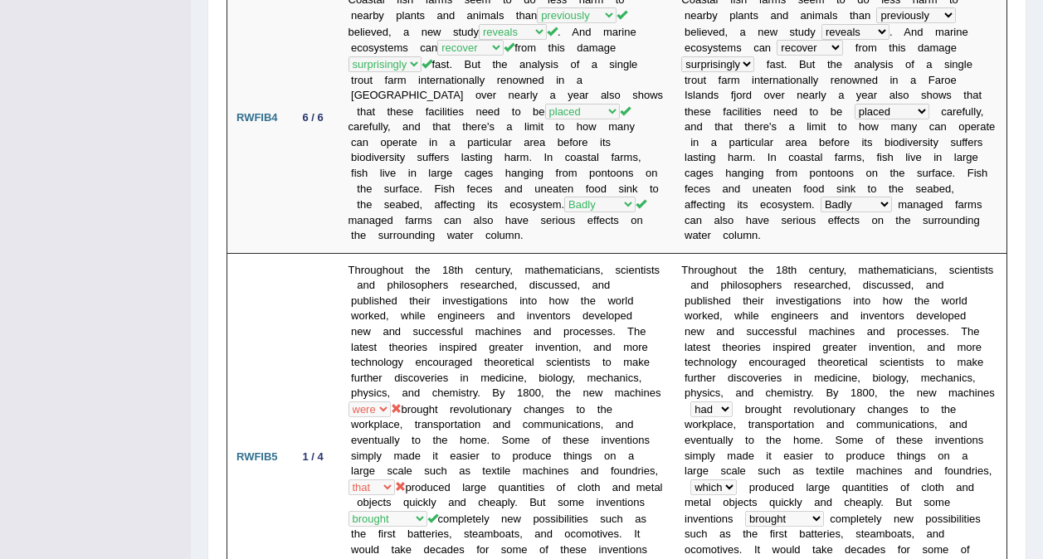
scroll to position [876, 0]
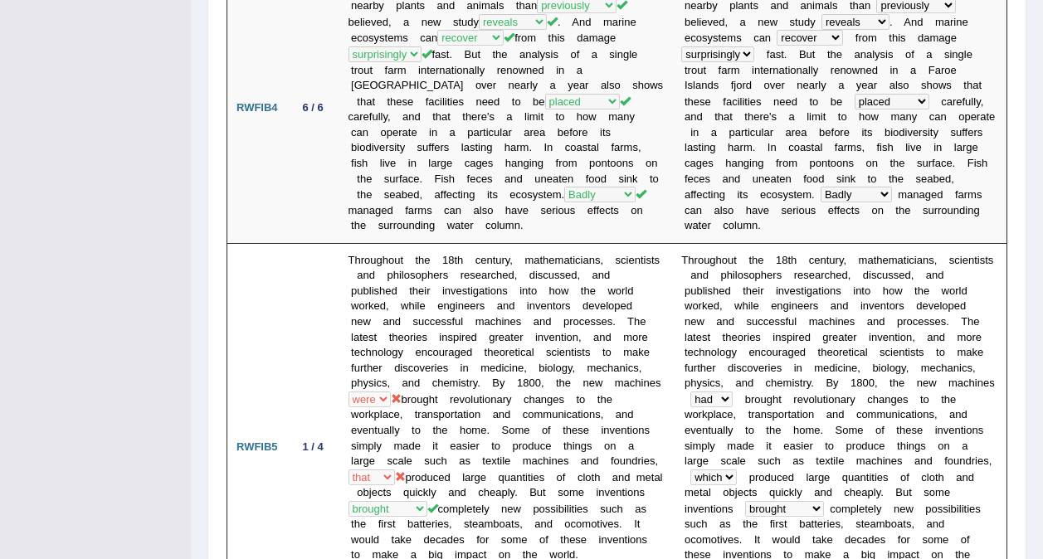
click at [907, 198] on b "a" at bounding box center [910, 194] width 6 height 12
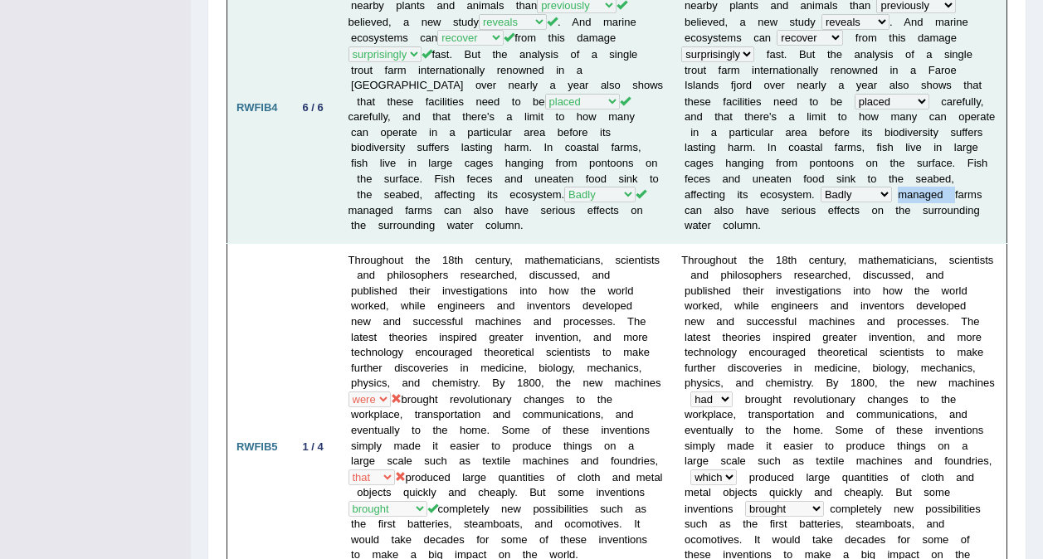
click at [907, 198] on b "a" at bounding box center [910, 194] width 6 height 12
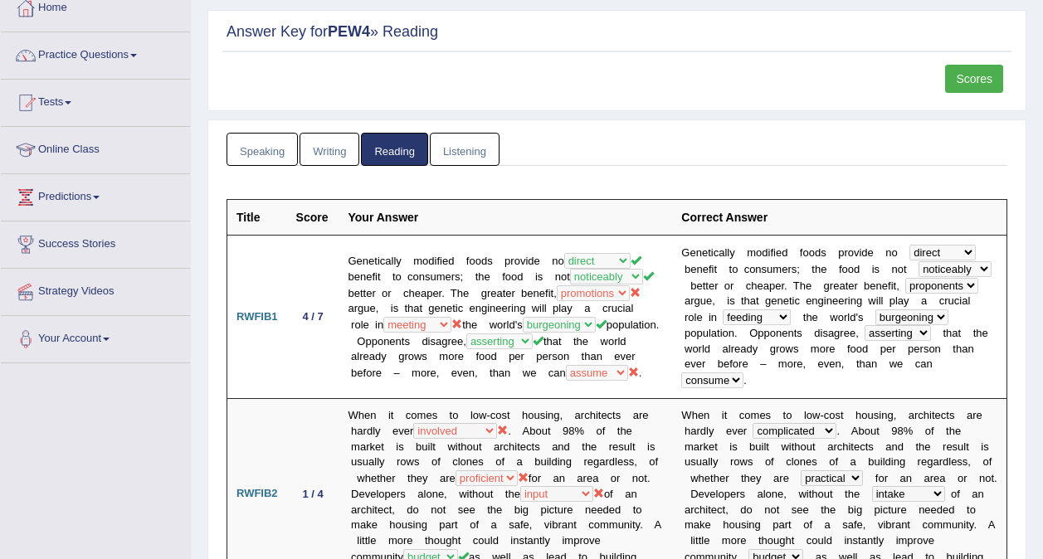
scroll to position [0, 0]
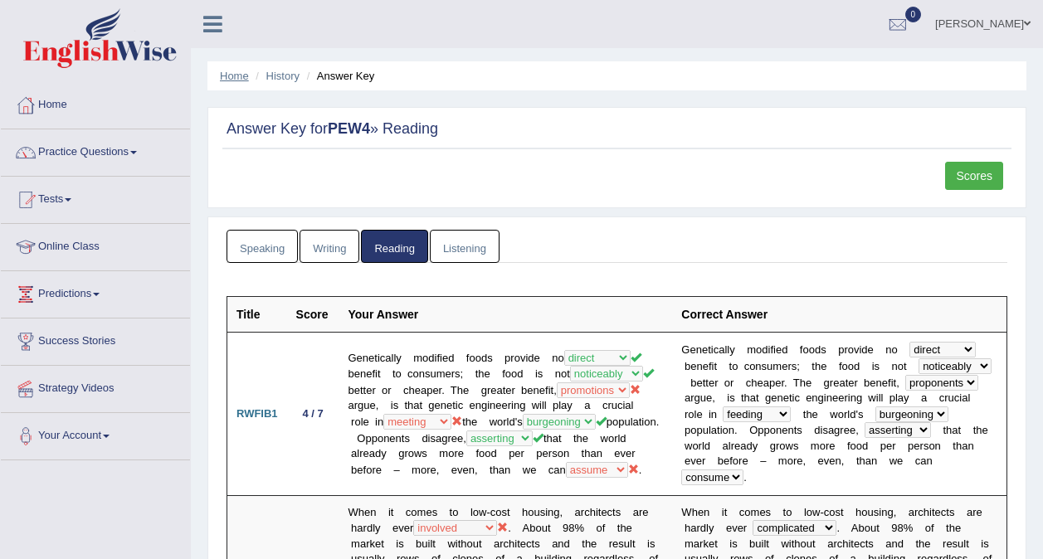
click at [232, 74] on link "Home" at bounding box center [234, 76] width 29 height 12
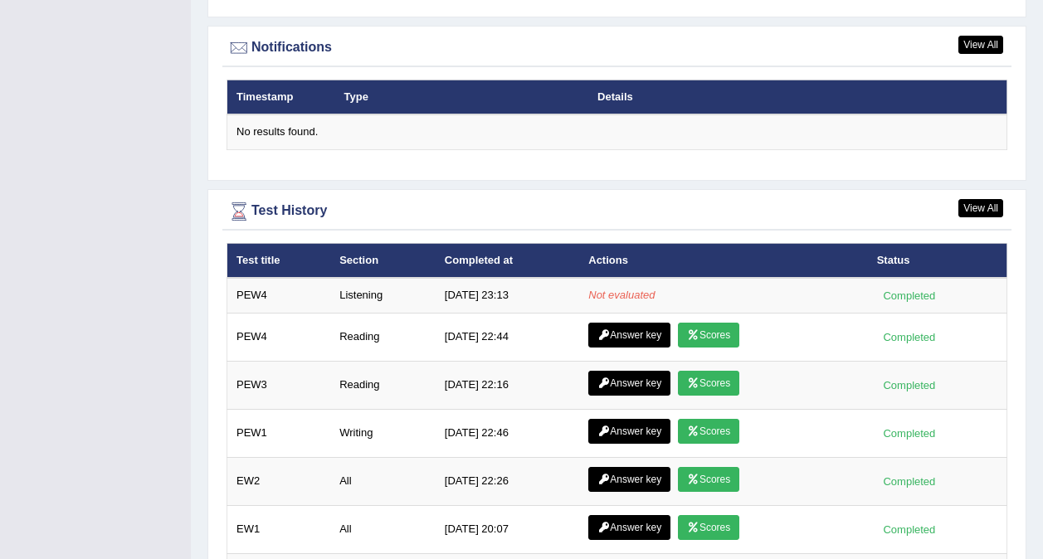
scroll to position [2168, 0]
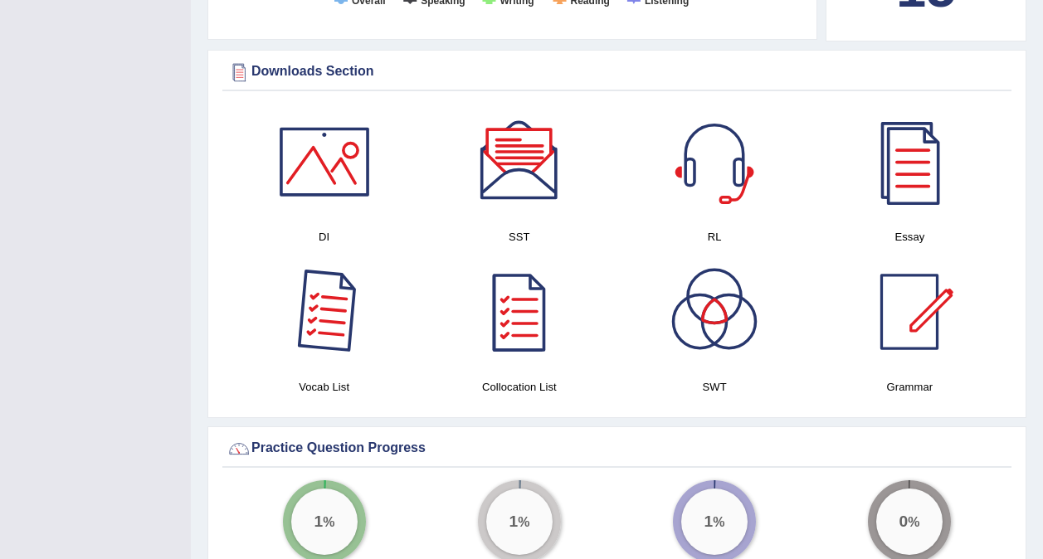
scroll to position [0, 0]
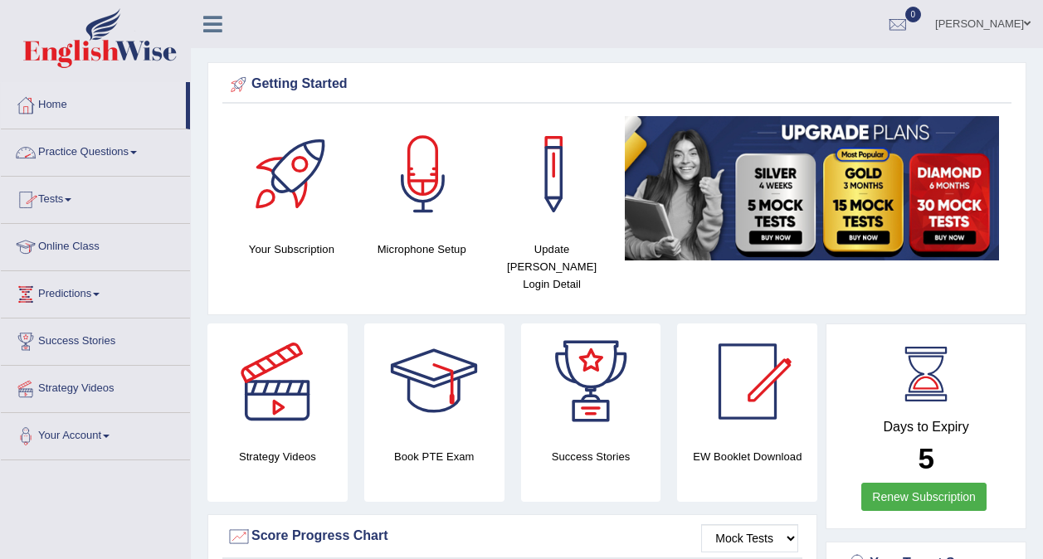
click at [97, 148] on link "Practice Questions" at bounding box center [95, 149] width 189 height 41
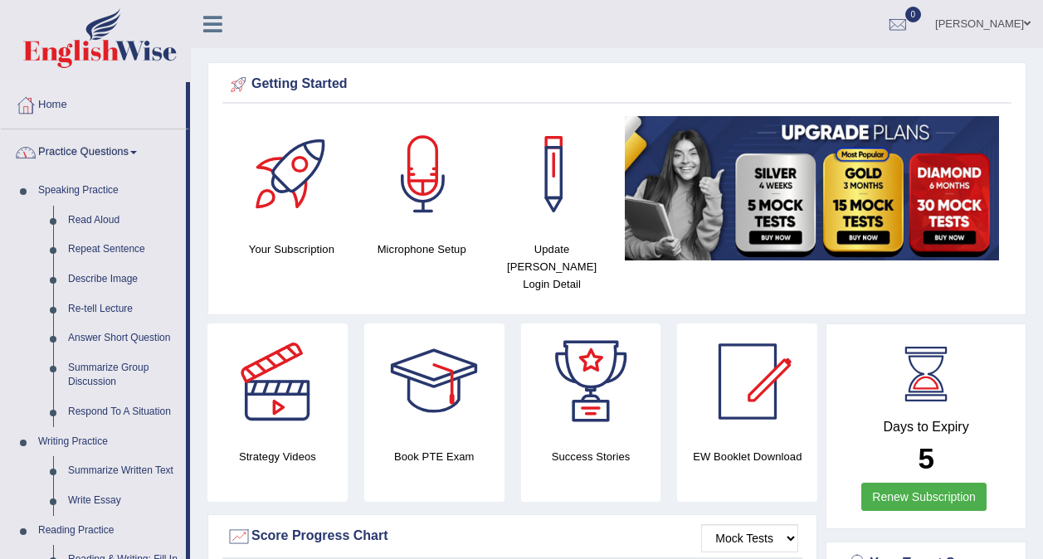
click at [99, 155] on link "Practice Questions" at bounding box center [93, 149] width 185 height 41
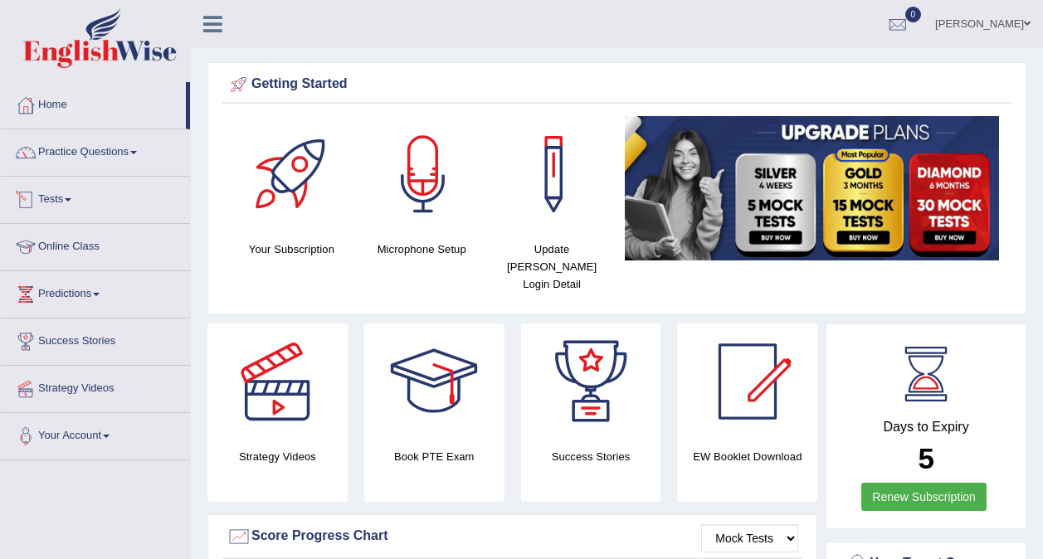
click at [76, 204] on link "Tests" at bounding box center [95, 197] width 189 height 41
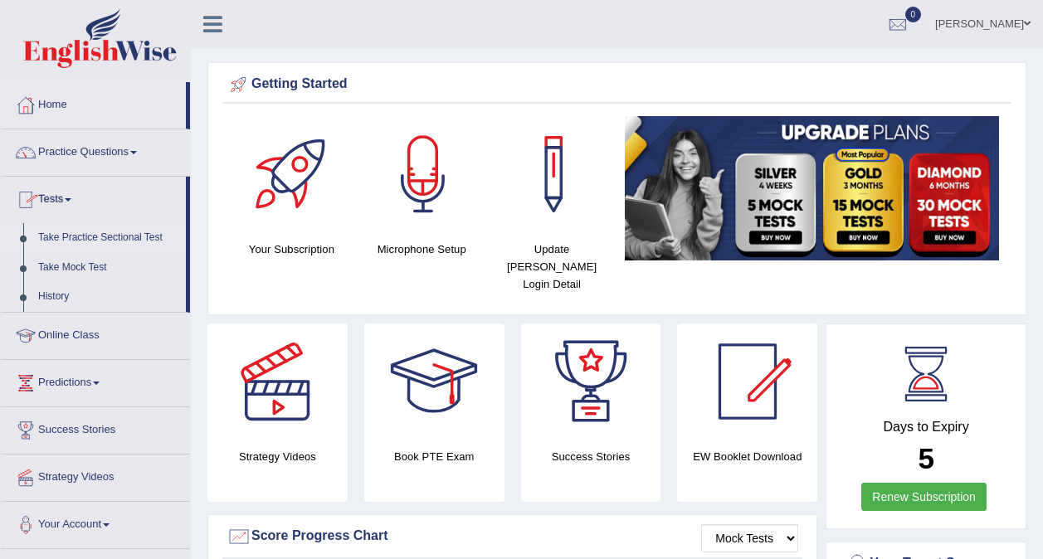
click at [87, 240] on link "Take Practice Sectional Test" at bounding box center [108, 238] width 155 height 30
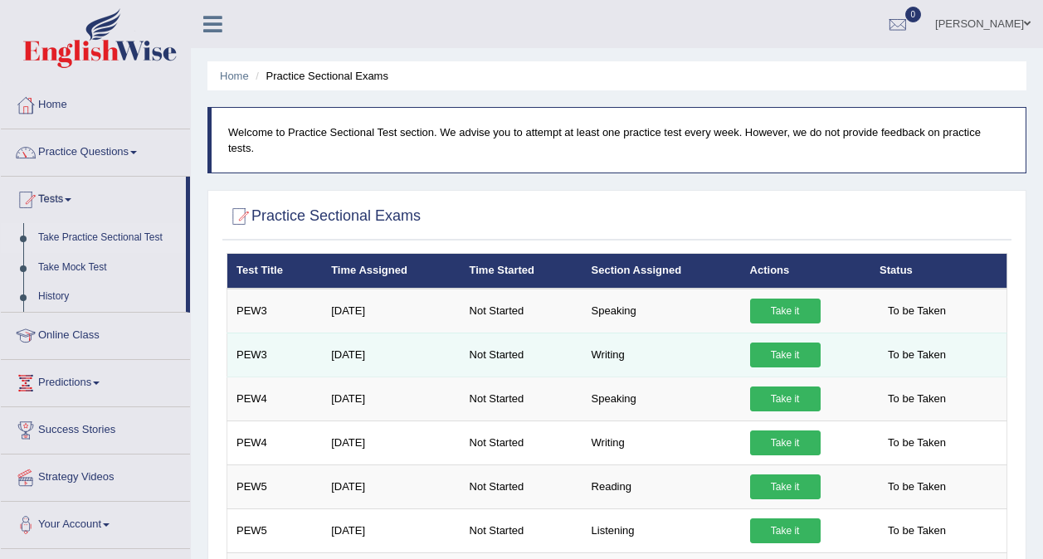
click at [782, 343] on link "Take it" at bounding box center [785, 355] width 71 height 25
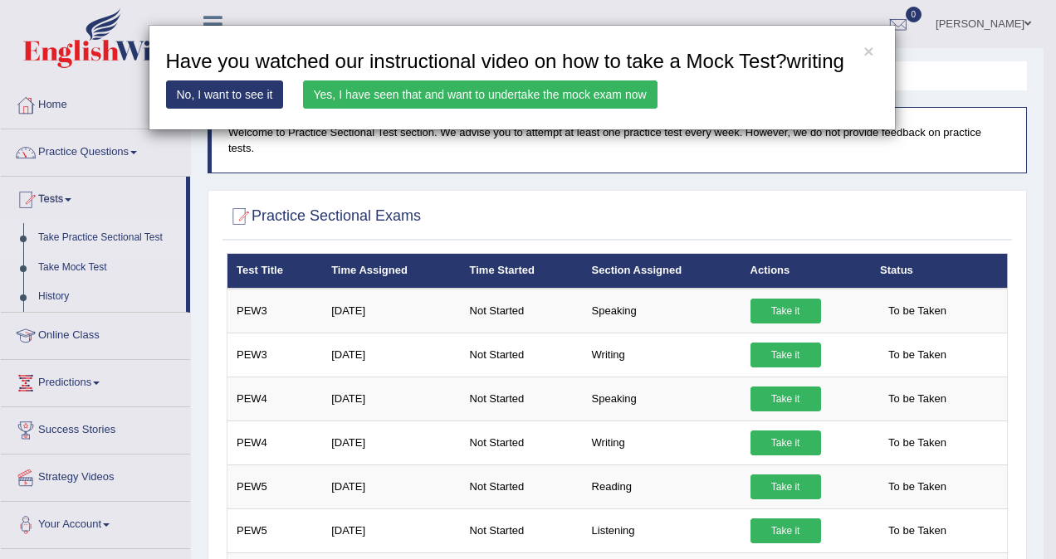
click at [538, 100] on link "Yes, I have seen that and want to undertake the mock exam now" at bounding box center [480, 95] width 354 height 28
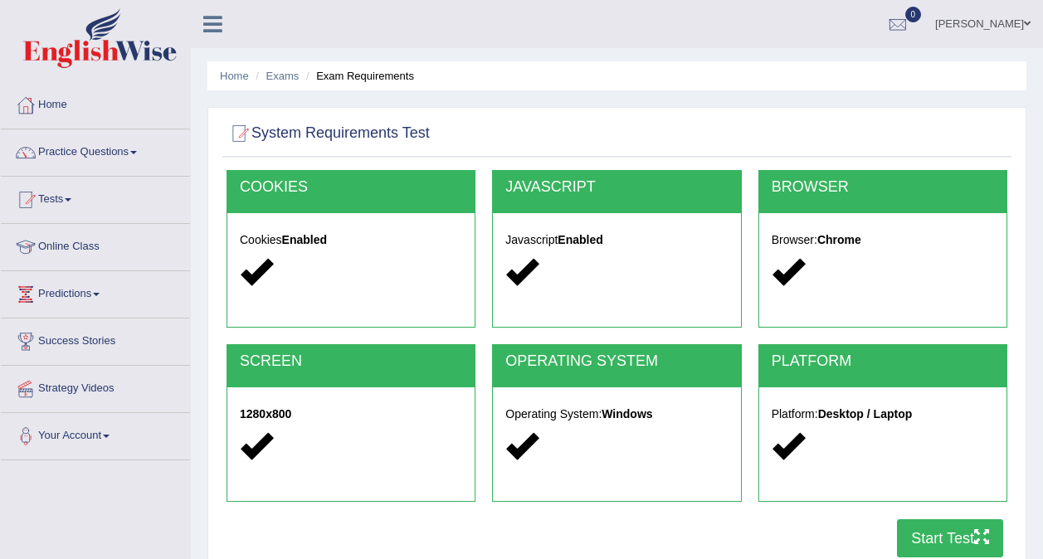
click at [940, 532] on button "Start Test" at bounding box center [950, 539] width 106 height 38
